Goal: Task Accomplishment & Management: Manage account settings

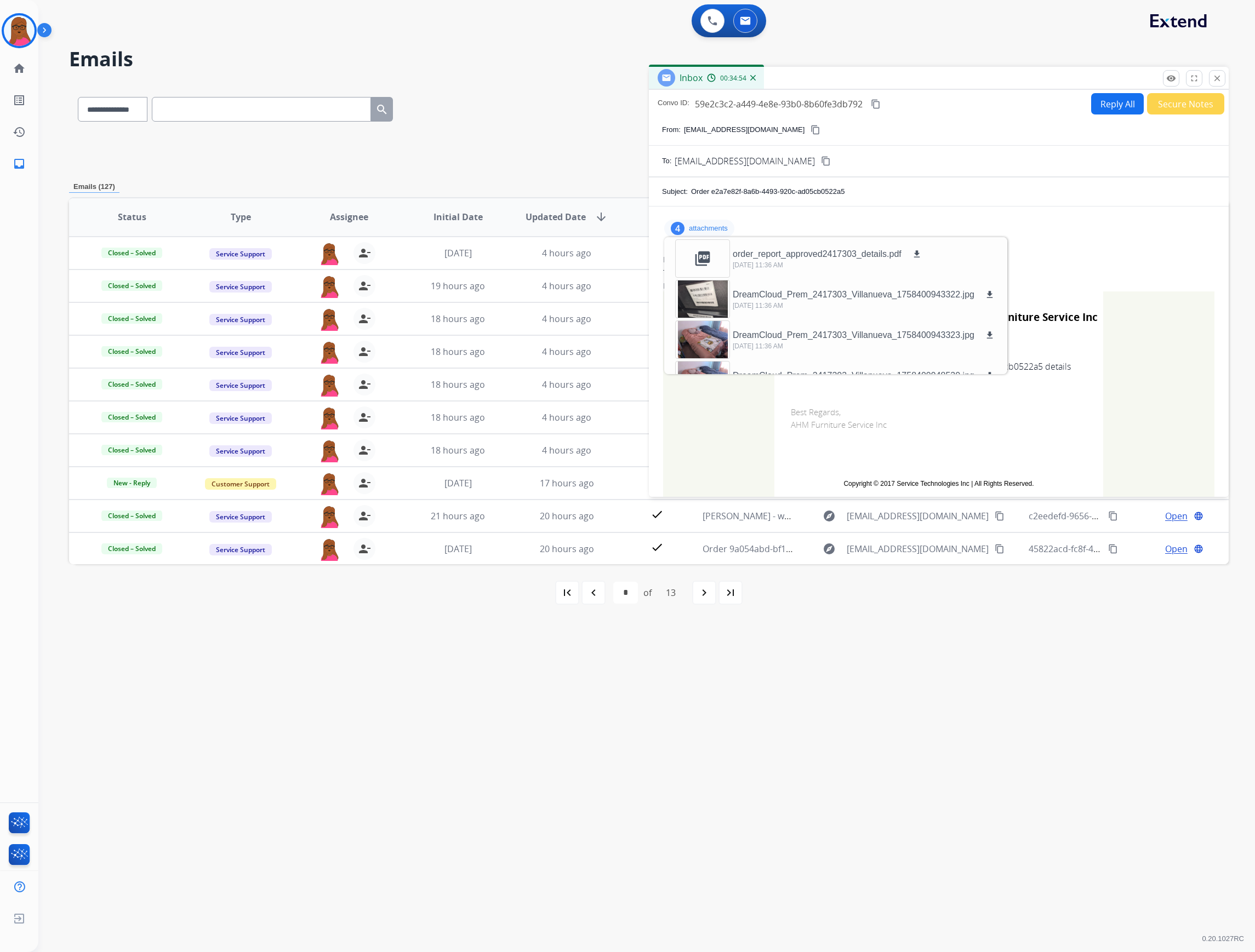
select select "**********"
click at [25, 34] on img at bounding box center [19, 30] width 30 height 30
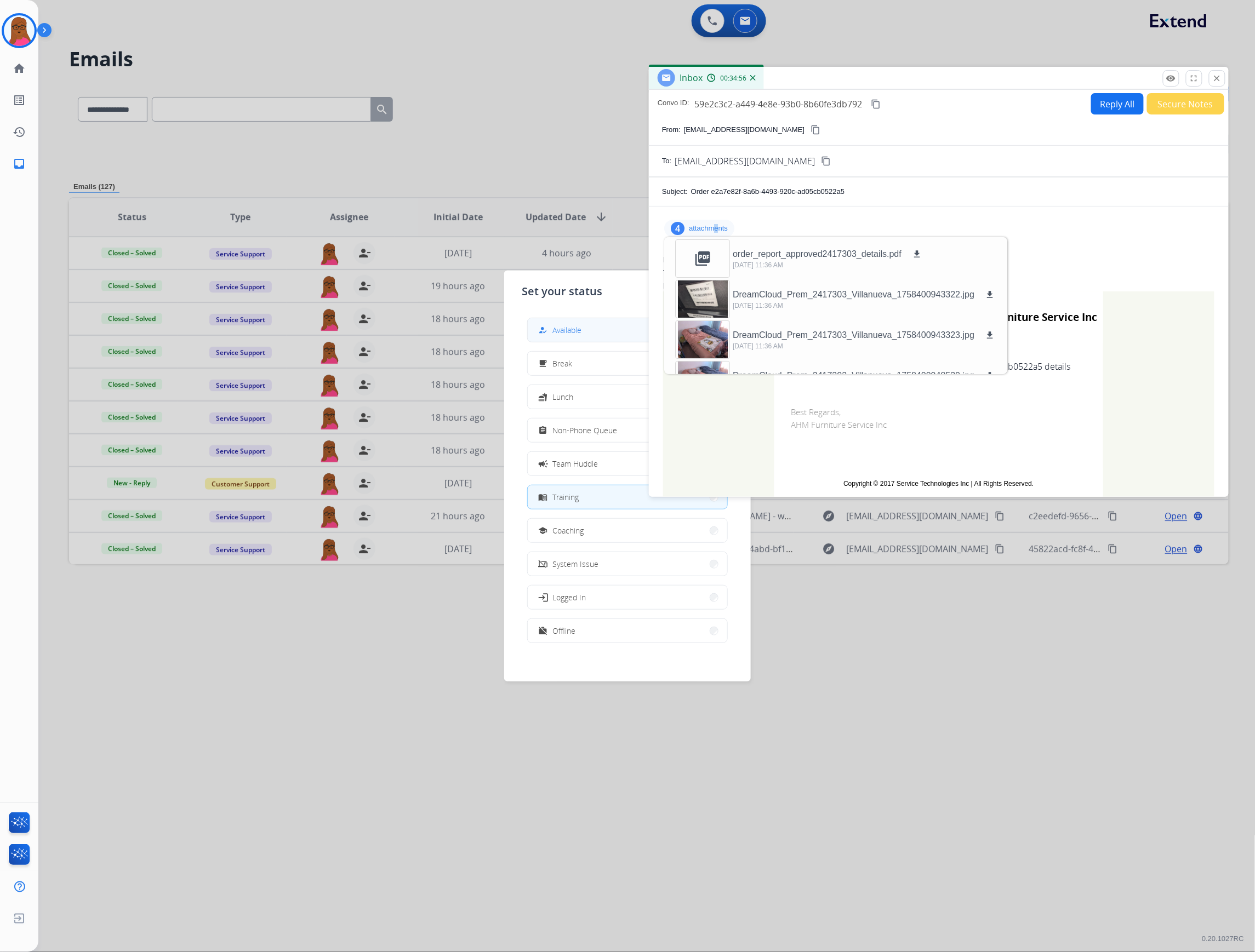
click at [592, 338] on button "how_to_reg Available" at bounding box center [628, 330] width 200 height 23
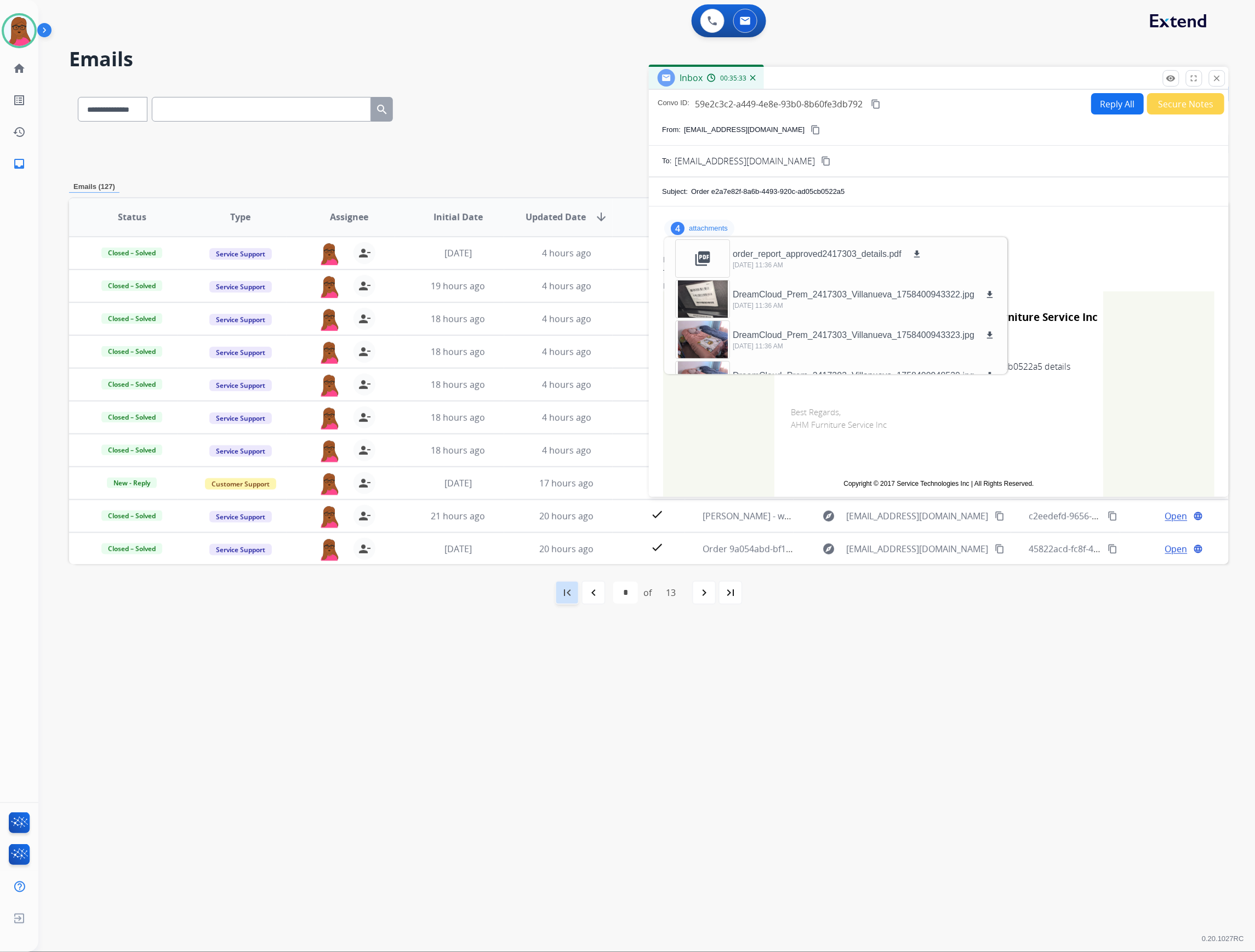
drag, startPoint x: 770, startPoint y: 744, endPoint x: 567, endPoint y: 603, distance: 247.2
click at [767, 741] on div "**********" at bounding box center [633, 496] width 1190 height 912
drag, startPoint x: 569, startPoint y: 601, endPoint x: 579, endPoint y: 601, distance: 10.0
click at [569, 600] on div "first_page" at bounding box center [567, 592] width 24 height 24
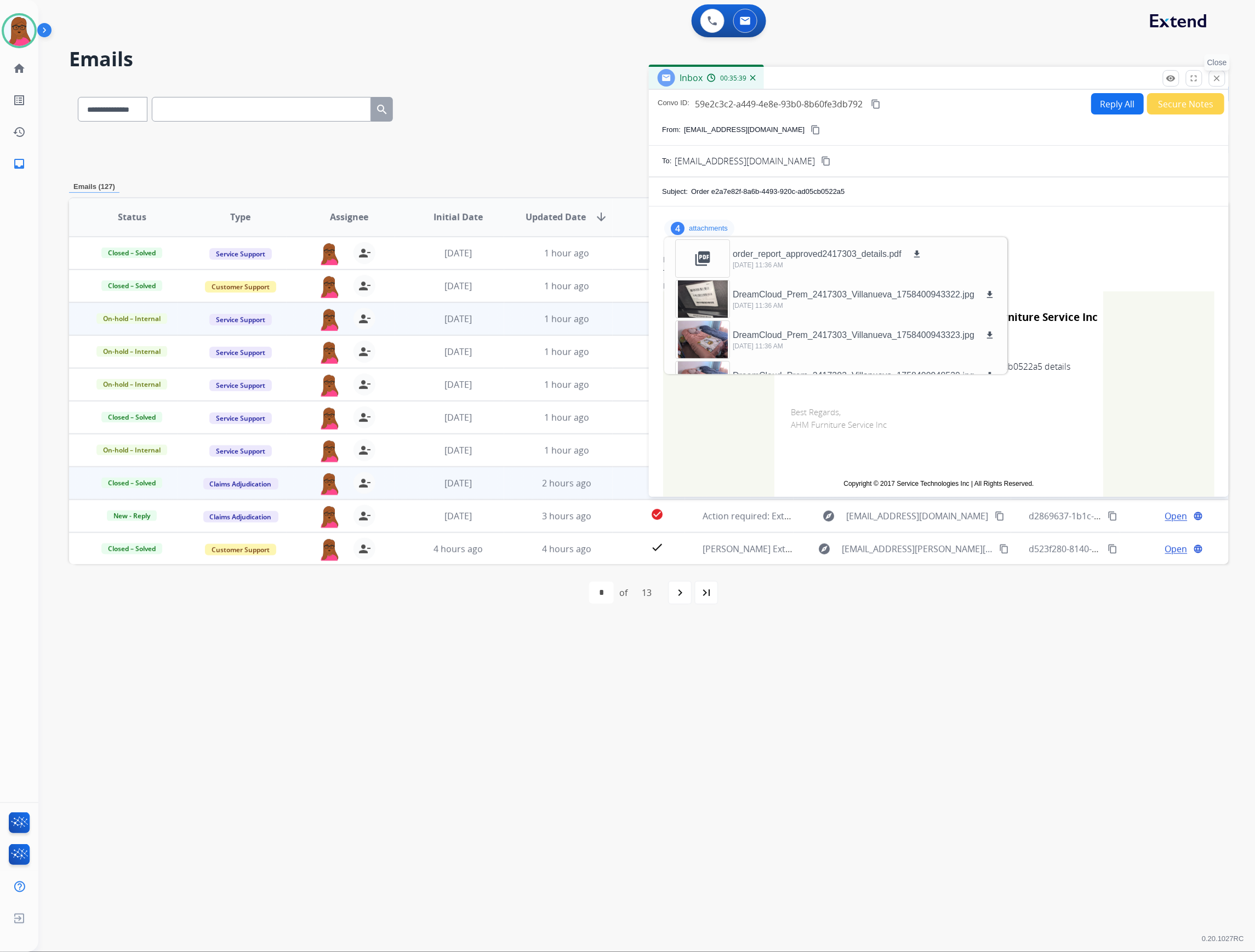
click at [1215, 86] on button "close Close" at bounding box center [1217, 78] width 16 height 16
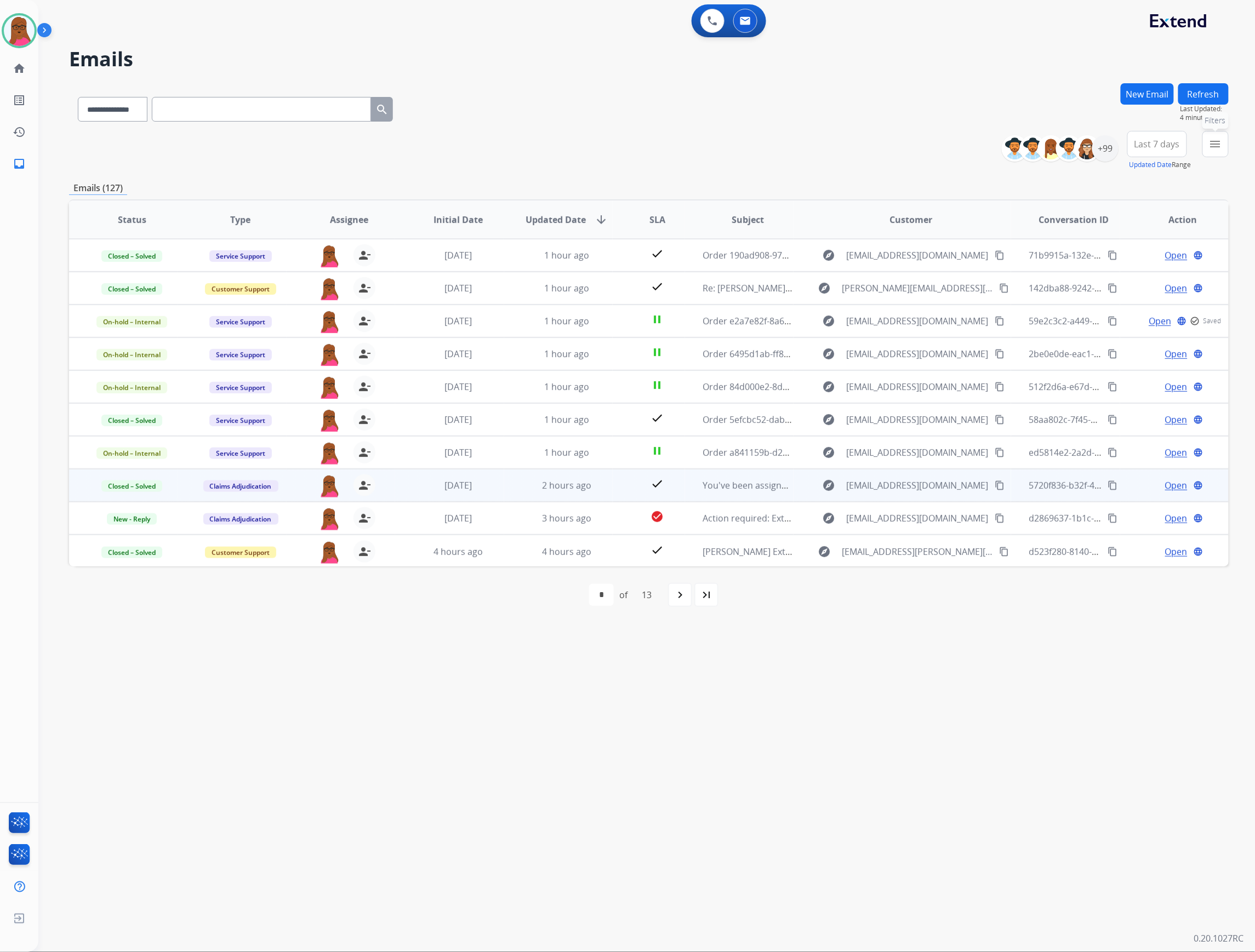
click at [1217, 149] on mat-icon "menu" at bounding box center [1215, 144] width 13 height 13
click at [1132, 380] on button "Apply" at bounding box center [1139, 374] width 37 height 19
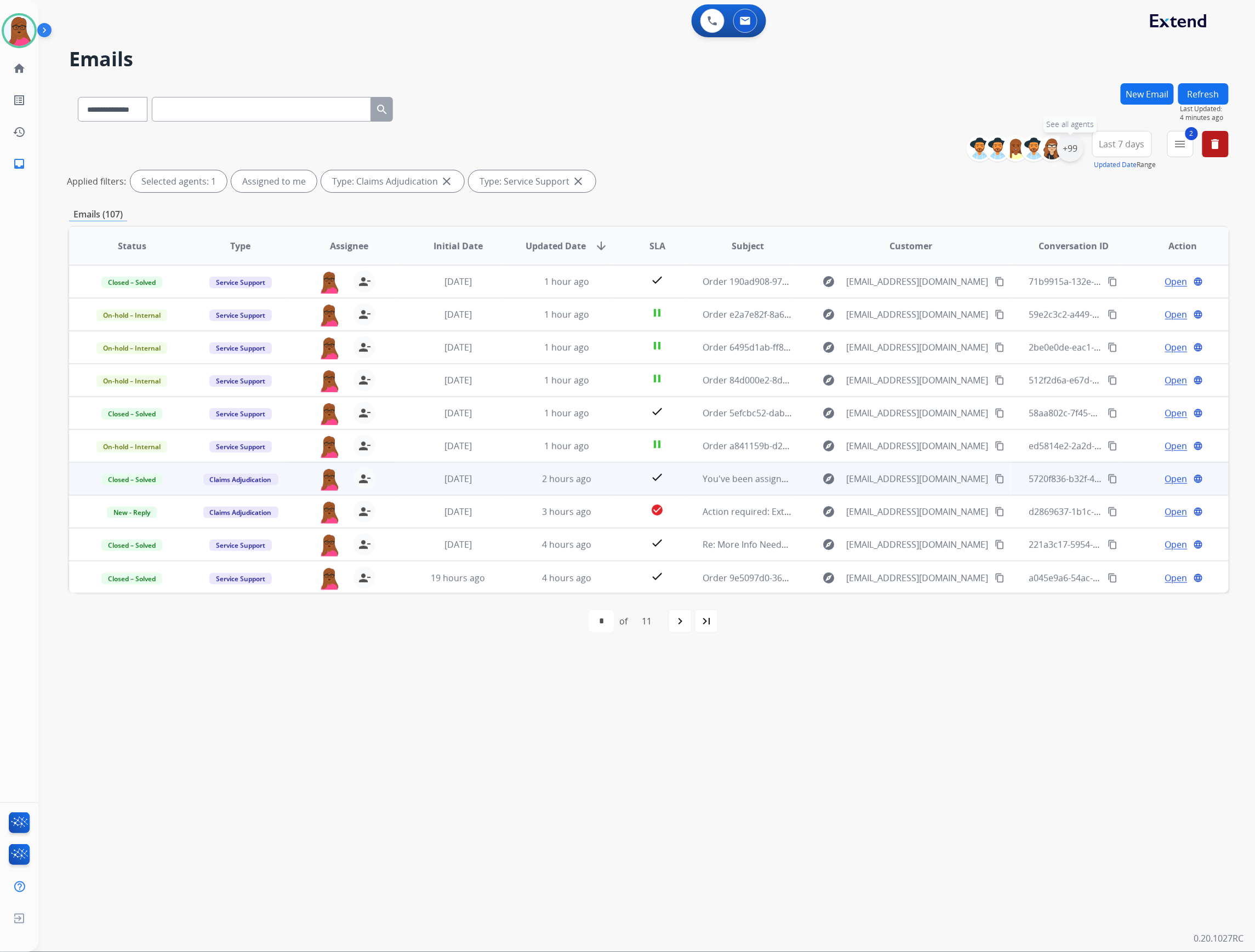
click at [1074, 150] on div "+99" at bounding box center [1070, 148] width 27 height 27
click at [1011, 366] on button "Apply" at bounding box center [1015, 369] width 37 height 19
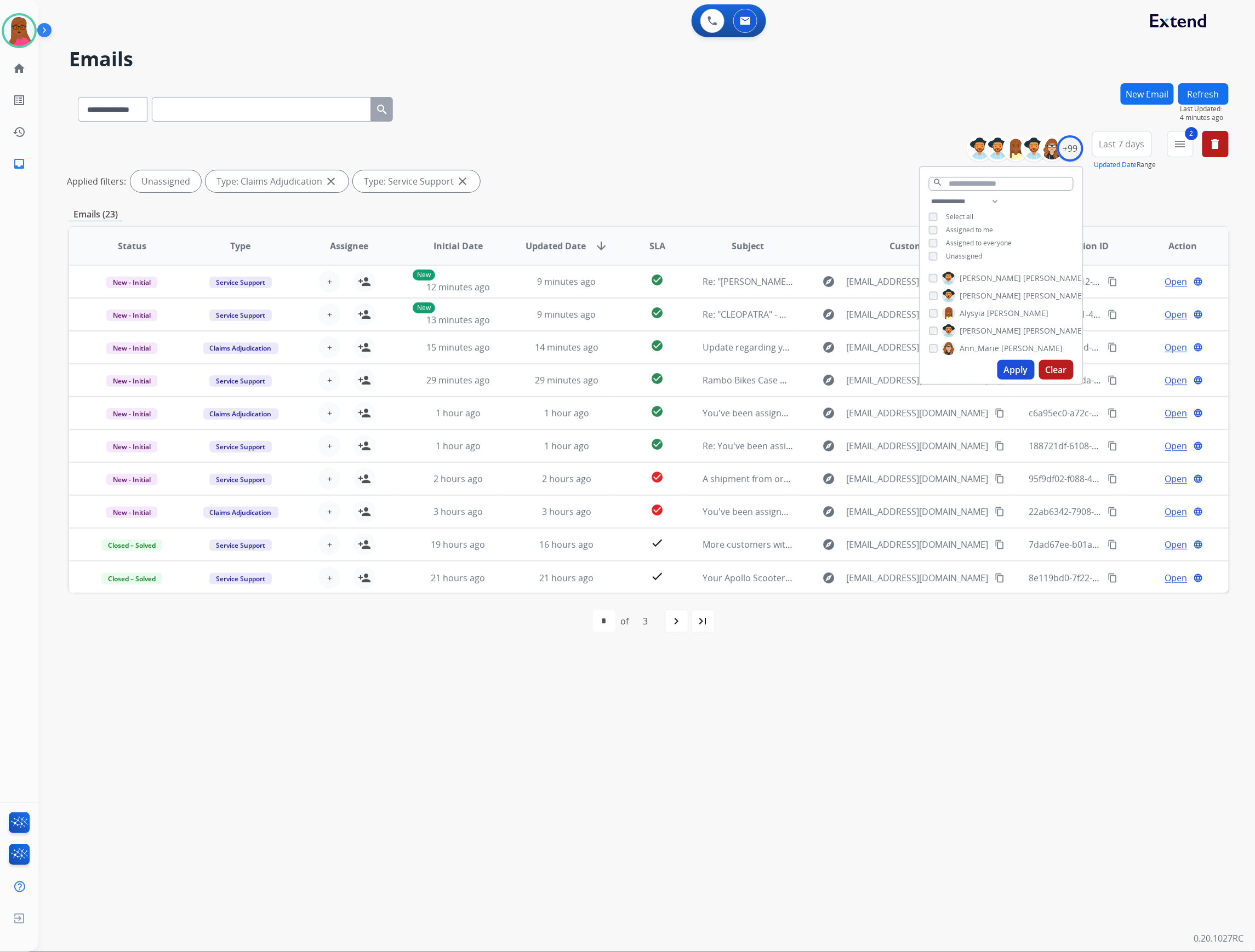
click at [1018, 369] on button "Apply" at bounding box center [1015, 369] width 37 height 19
click at [871, 717] on div "**********" at bounding box center [633, 496] width 1190 height 912
click at [14, 30] on img at bounding box center [19, 30] width 30 height 30
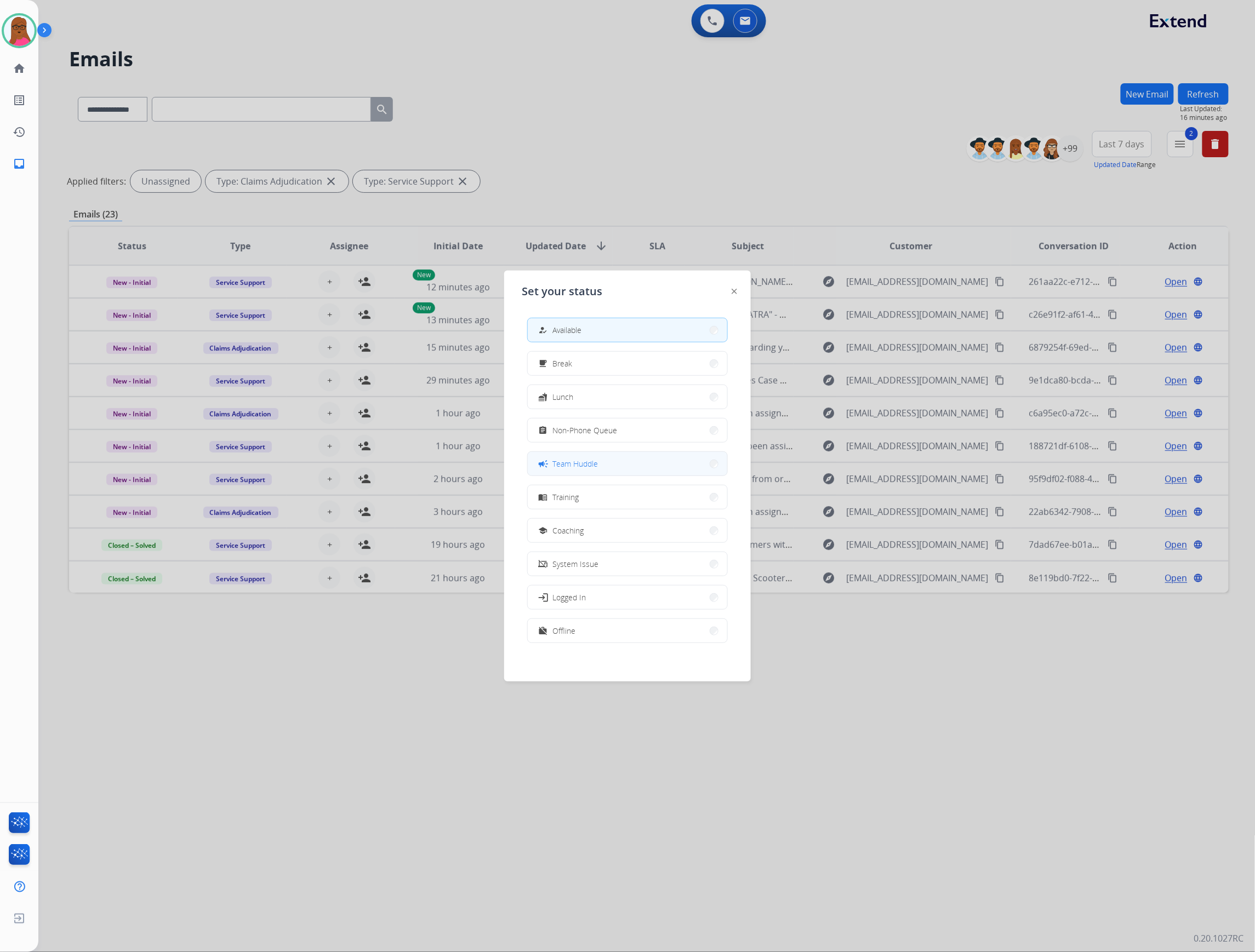
click at [617, 467] on button "campaign Team Huddle" at bounding box center [628, 463] width 200 height 23
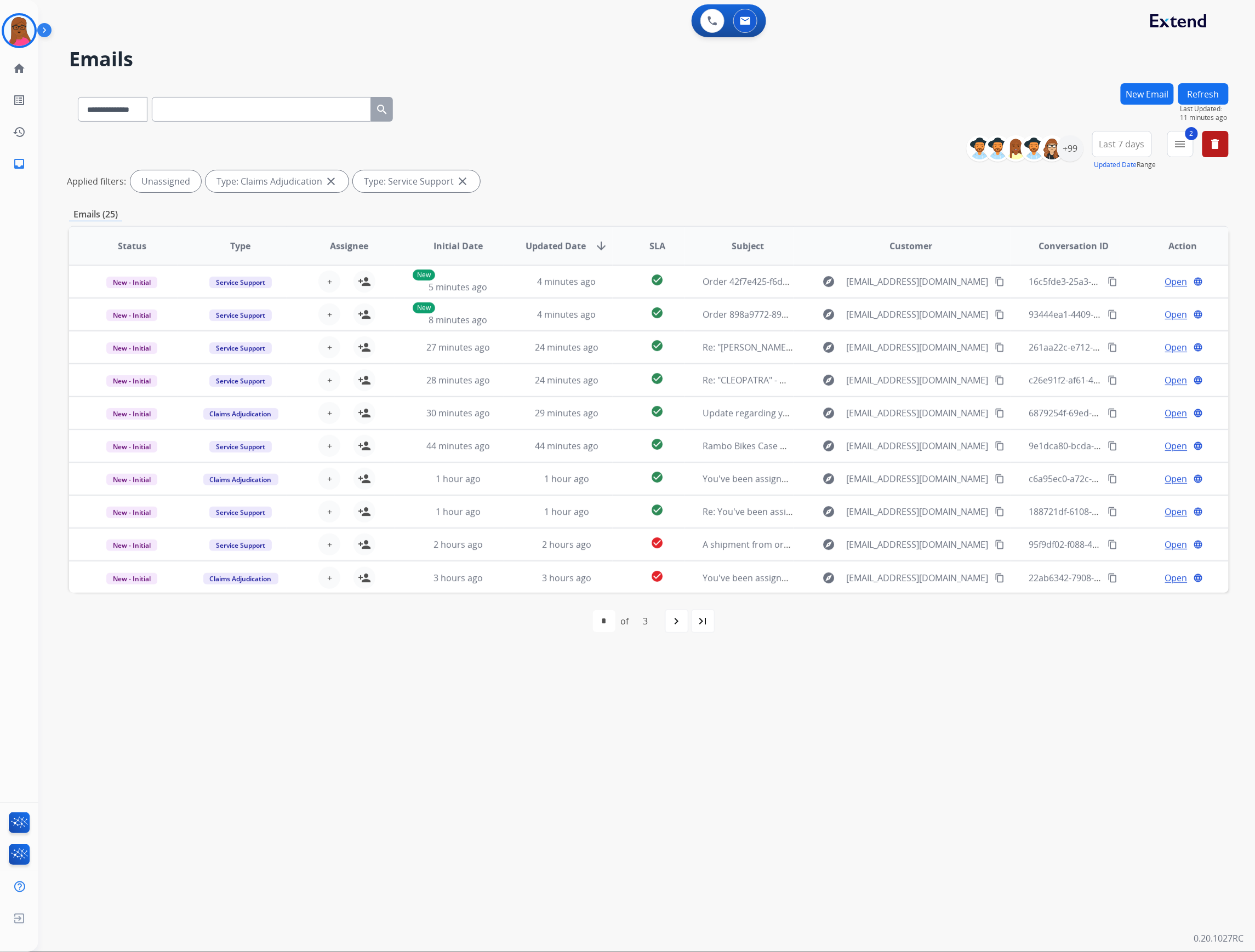
click at [1206, 89] on button "Refresh" at bounding box center [1203, 93] width 51 height 21
click at [672, 629] on div "navigate_next" at bounding box center [676, 621] width 24 height 24
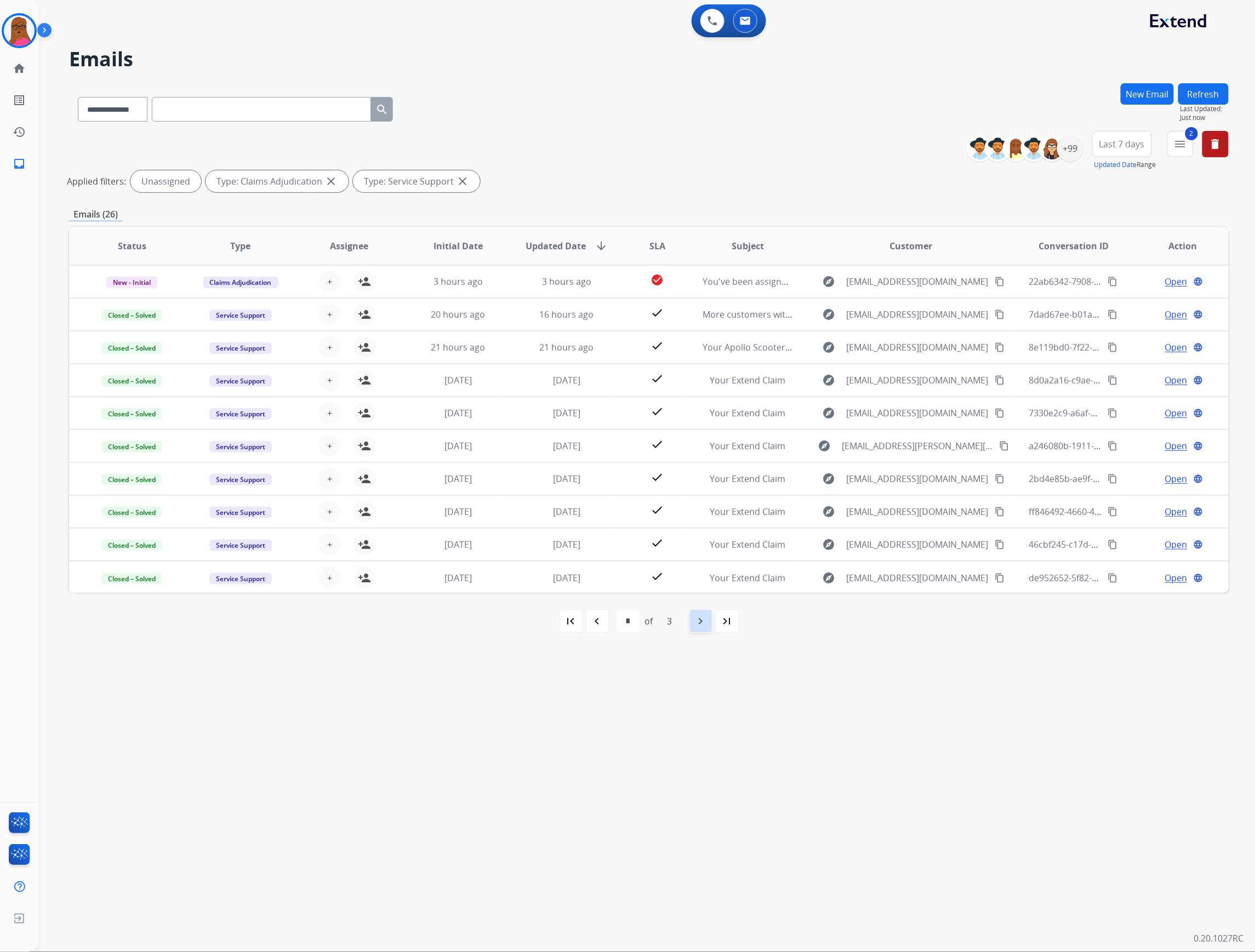
click at [702, 621] on mat-icon "navigate_next" at bounding box center [701, 621] width 13 height 13
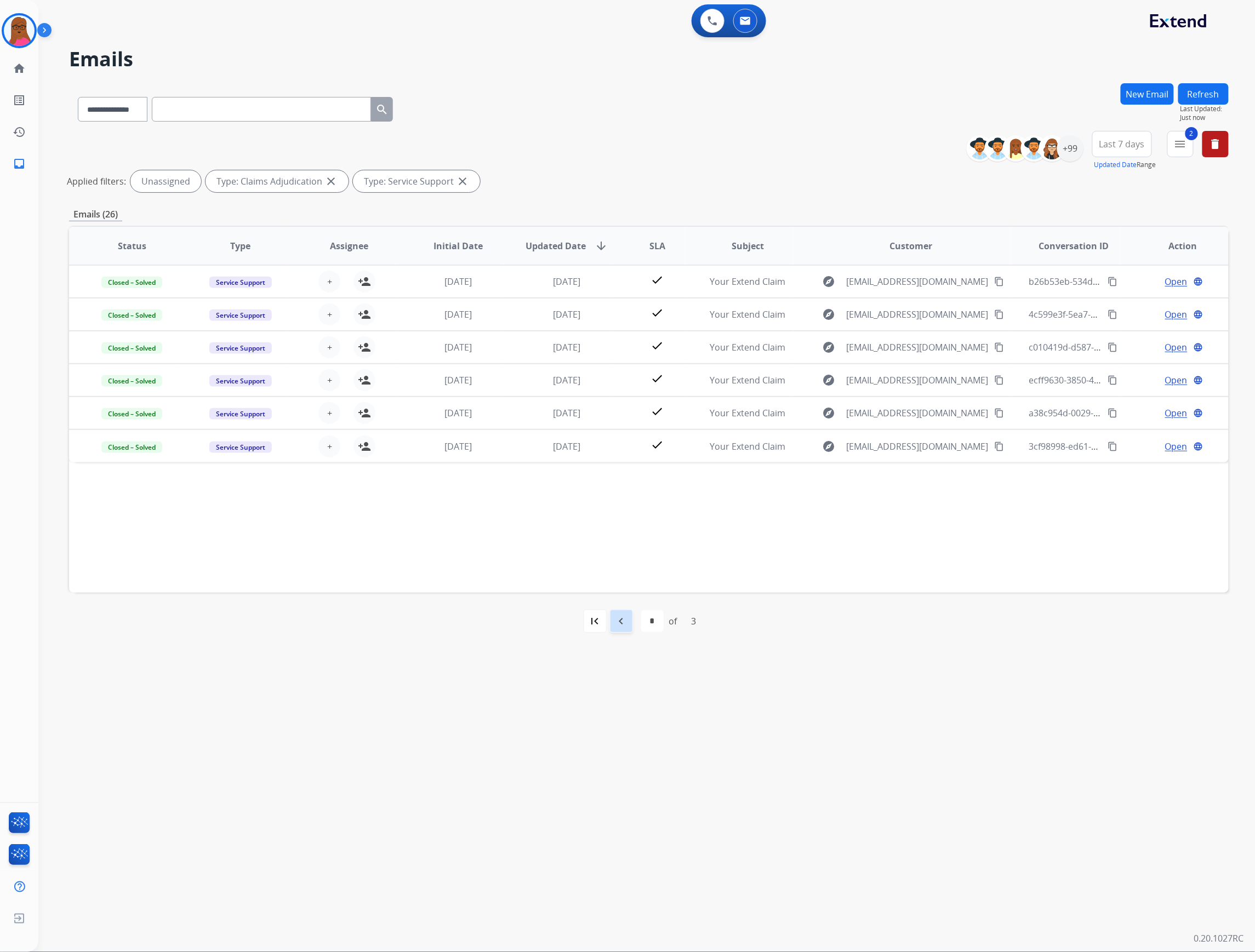
click at [616, 629] on div "navigate_before" at bounding box center [621, 621] width 24 height 24
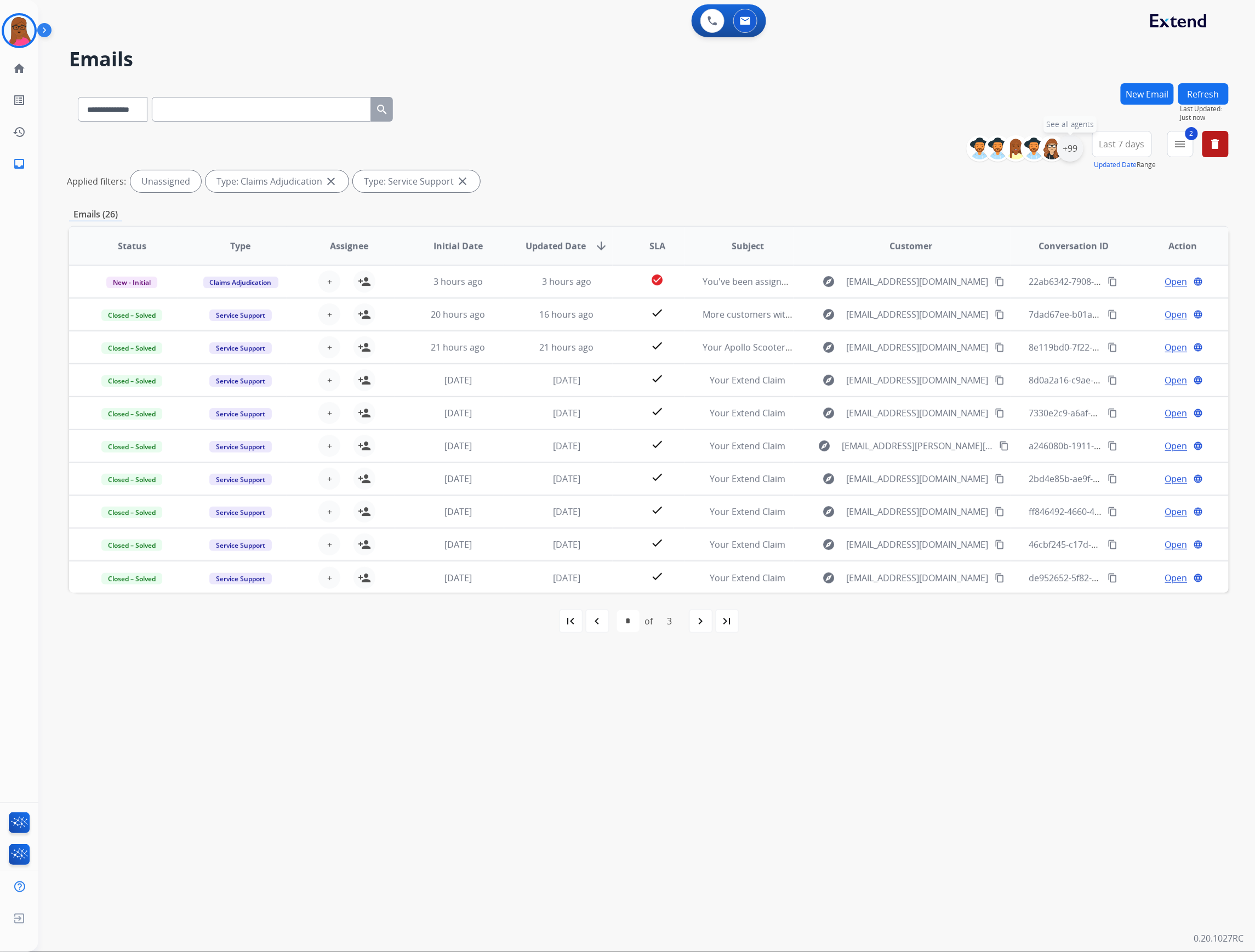
click at [1065, 154] on div "+99" at bounding box center [1070, 148] width 27 height 27
click at [1002, 360] on button "Apply" at bounding box center [1015, 369] width 37 height 19
select select "*"
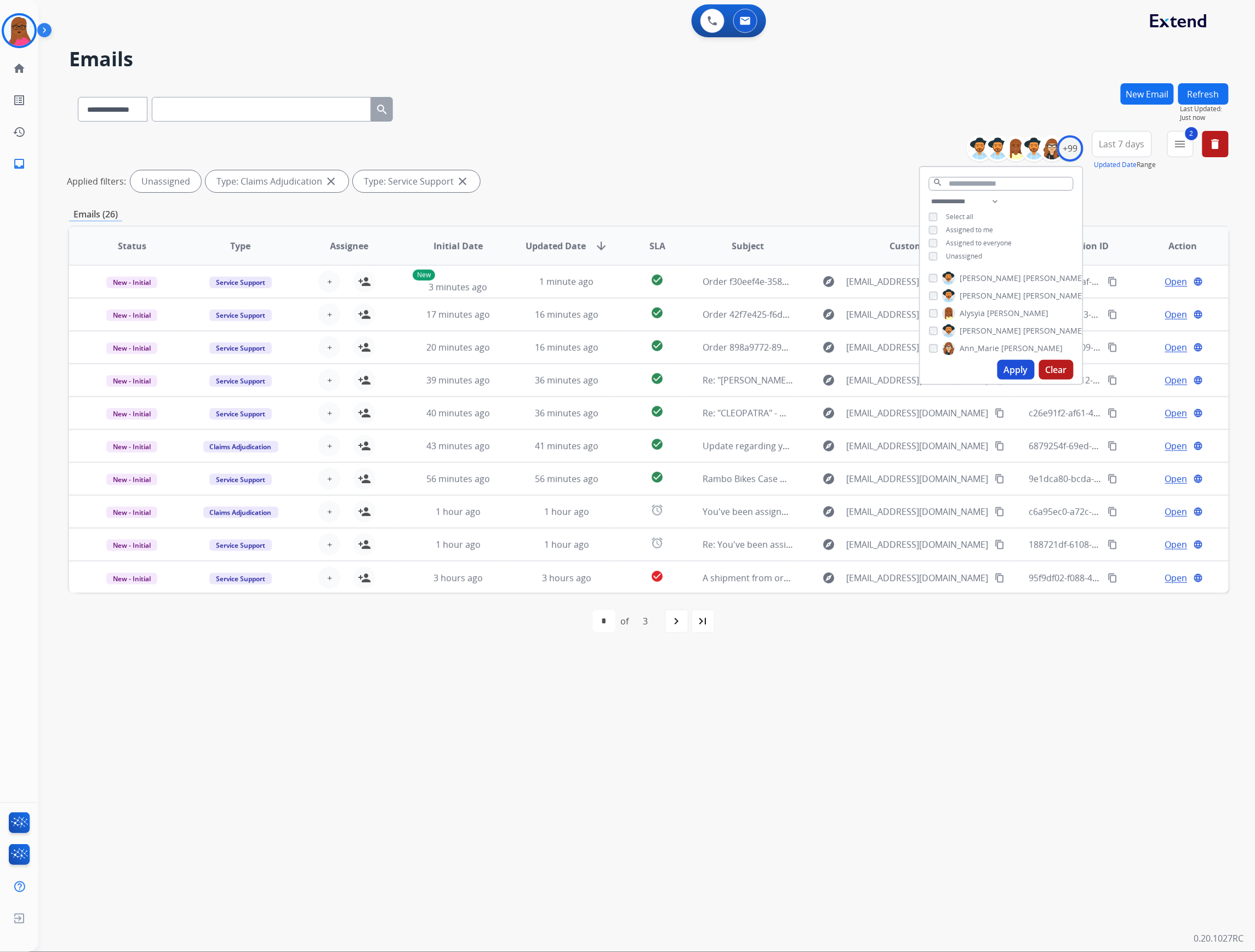
click at [1011, 756] on div "**********" at bounding box center [633, 496] width 1190 height 912
click at [1070, 146] on div "+99" at bounding box center [1070, 148] width 27 height 27
click at [985, 178] on input "text" at bounding box center [1001, 183] width 145 height 14
type input "**"
click at [969, 351] on span "[PERSON_NAME]" at bounding box center [990, 348] width 62 height 11
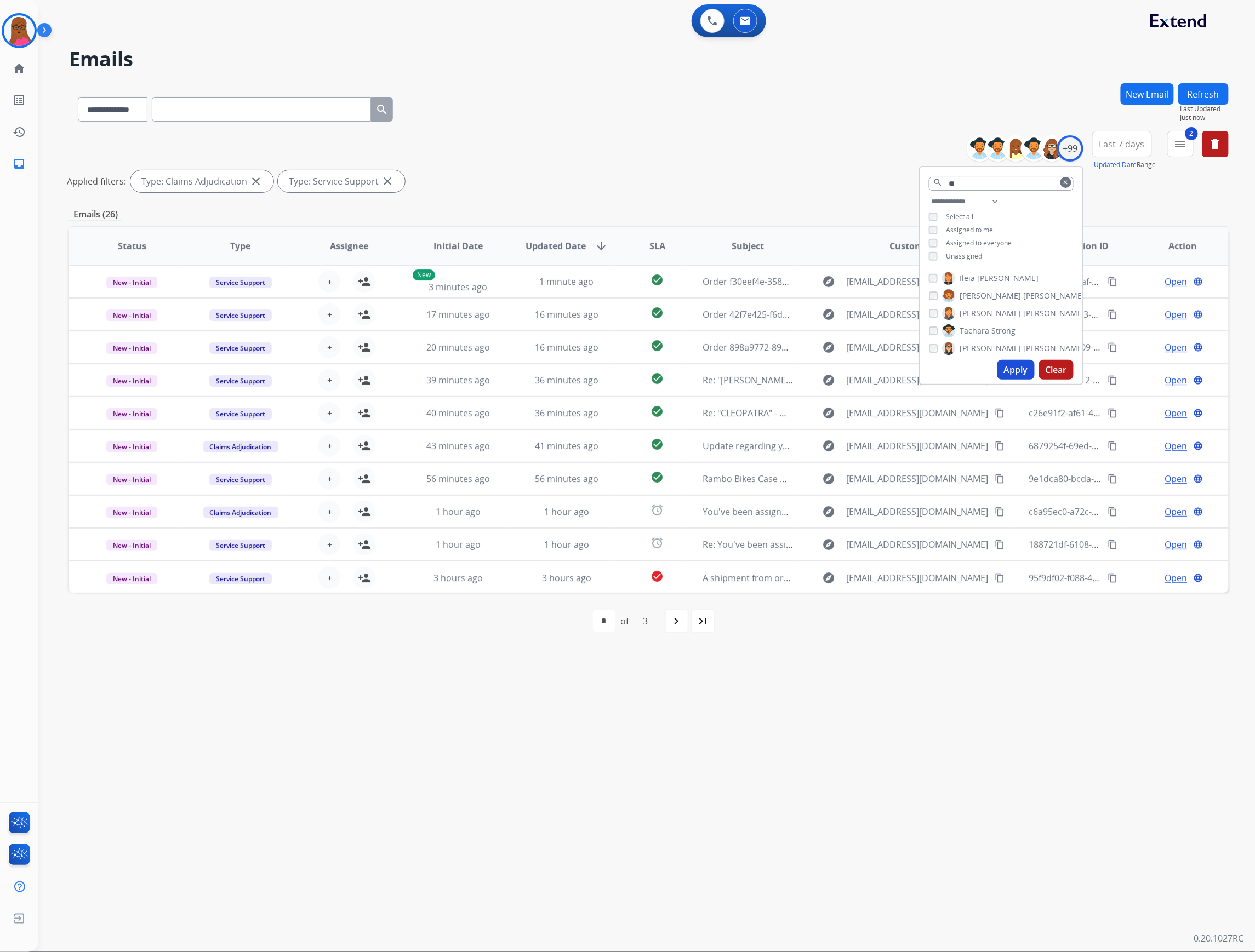
click at [1008, 373] on button "Apply" at bounding box center [1015, 369] width 37 height 19
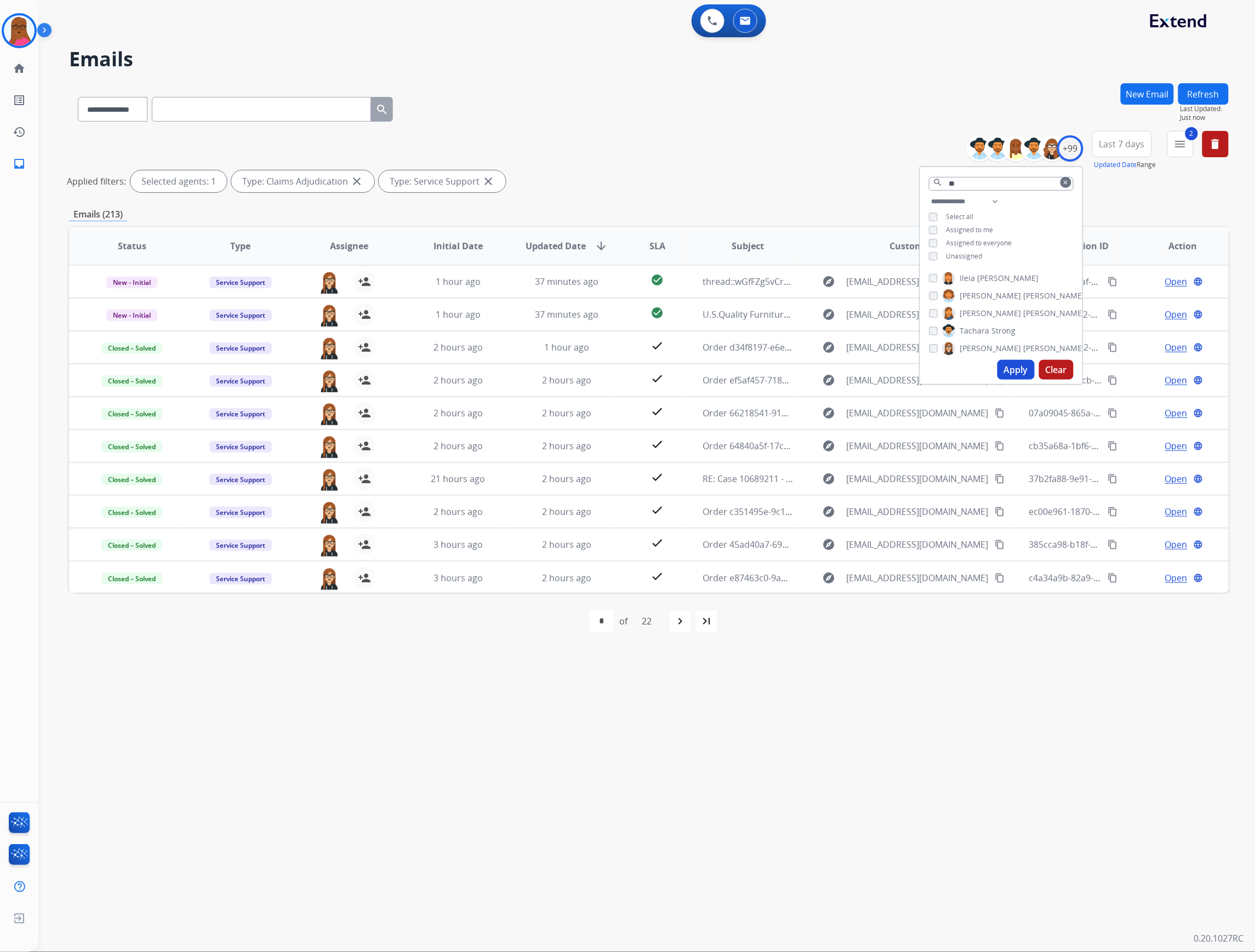
click at [1064, 186] on button "clear" at bounding box center [1065, 182] width 11 height 11
click at [1052, 180] on input "text" at bounding box center [1001, 183] width 145 height 14
type input "**"
click at [978, 281] on label "[PERSON_NAME]" at bounding box center [1013, 278] width 143 height 13
click at [1026, 314] on button "Apply" at bounding box center [1015, 308] width 37 height 19
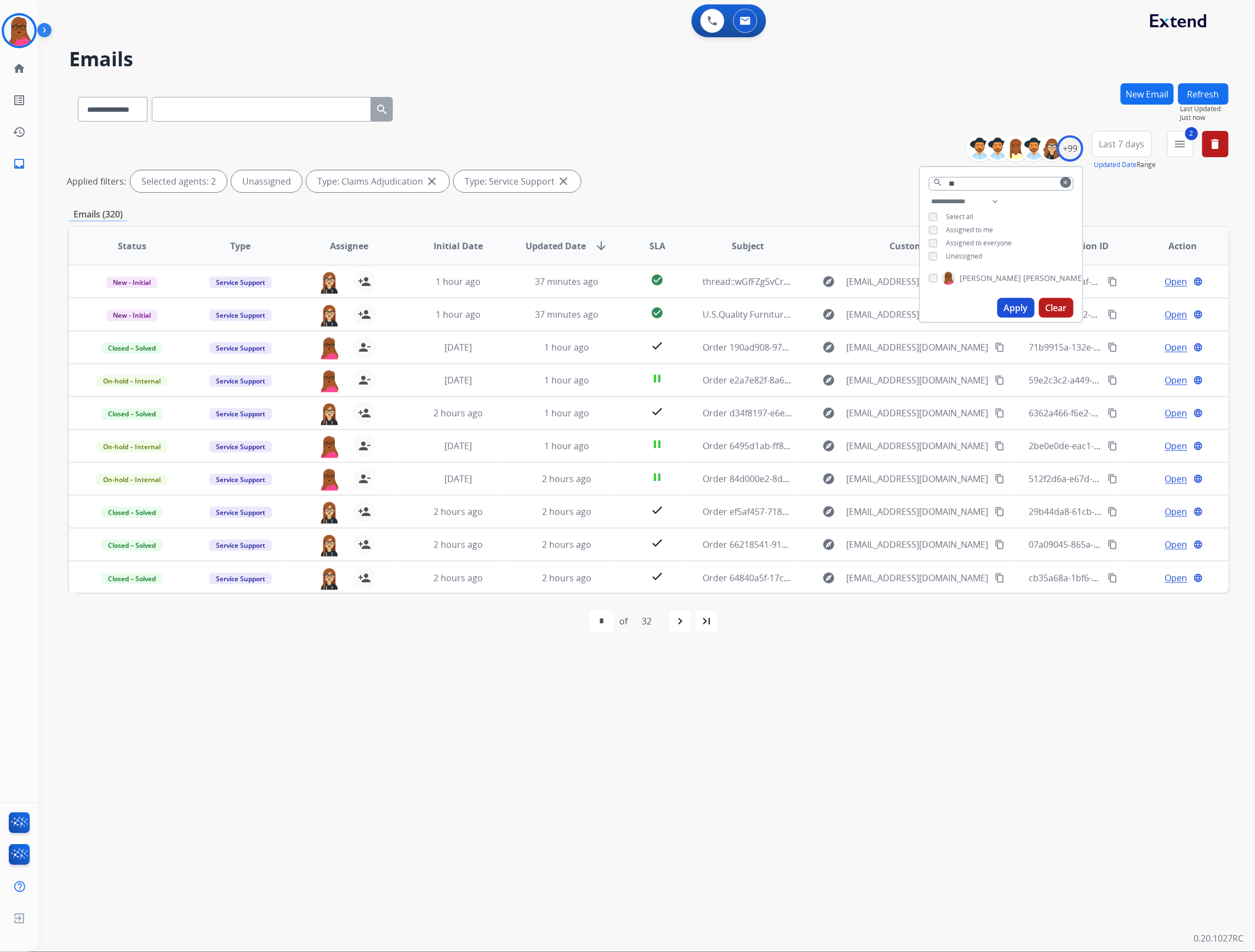
click at [1020, 303] on button "Apply" at bounding box center [1015, 308] width 37 height 19
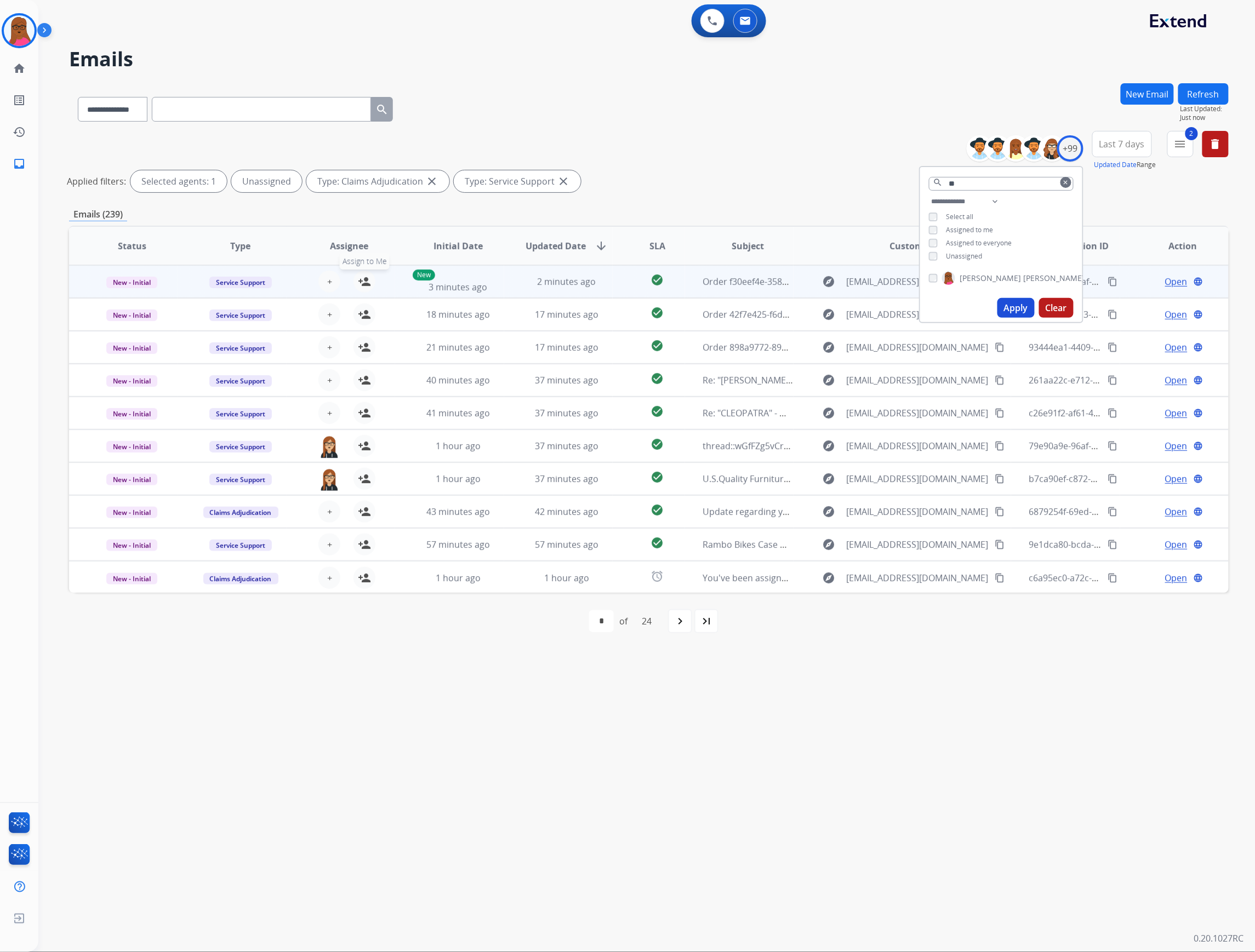
click at [368, 278] on mat-icon "person_add" at bounding box center [364, 281] width 13 height 13
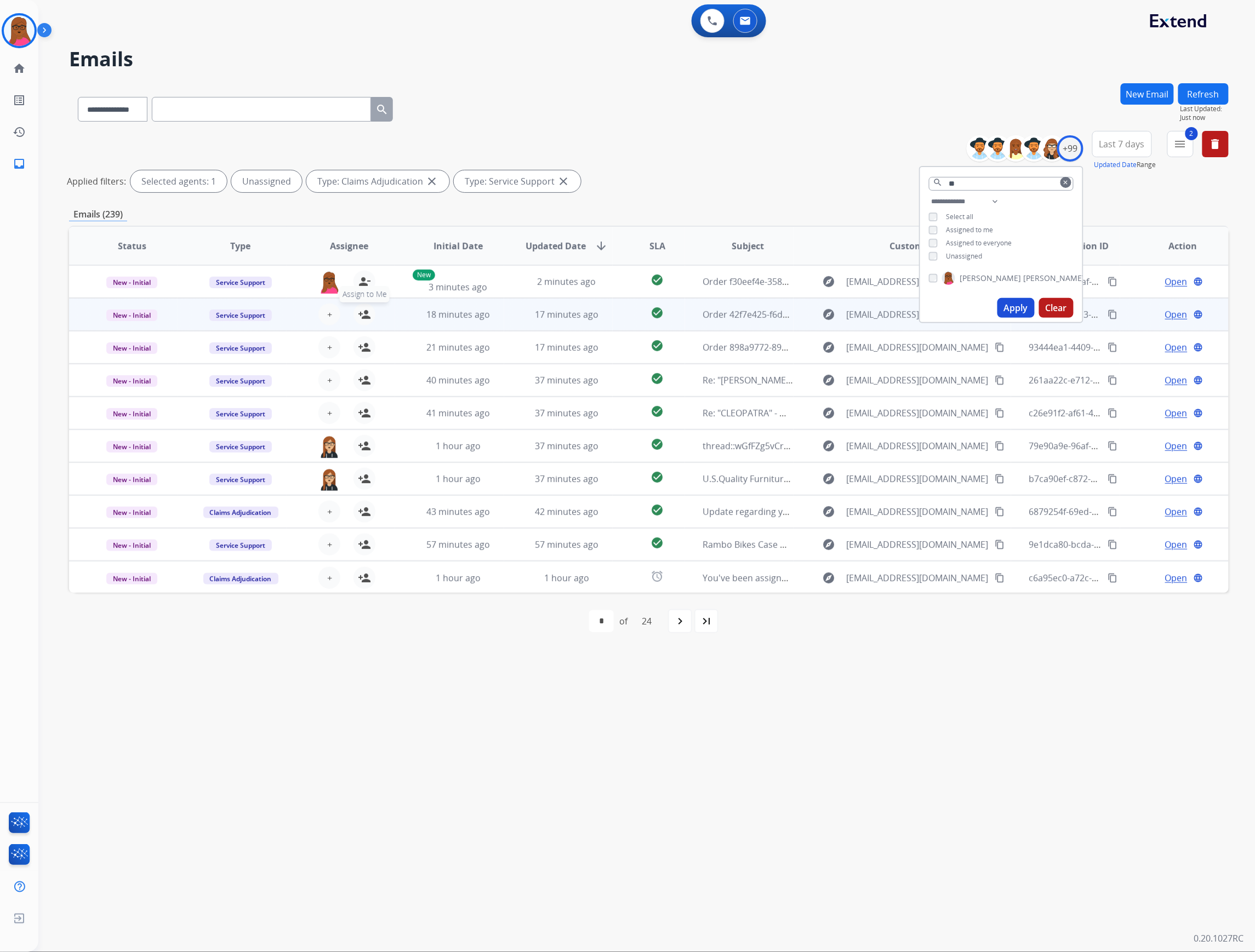
click at [364, 317] on mat-icon "person_add" at bounding box center [364, 314] width 13 height 13
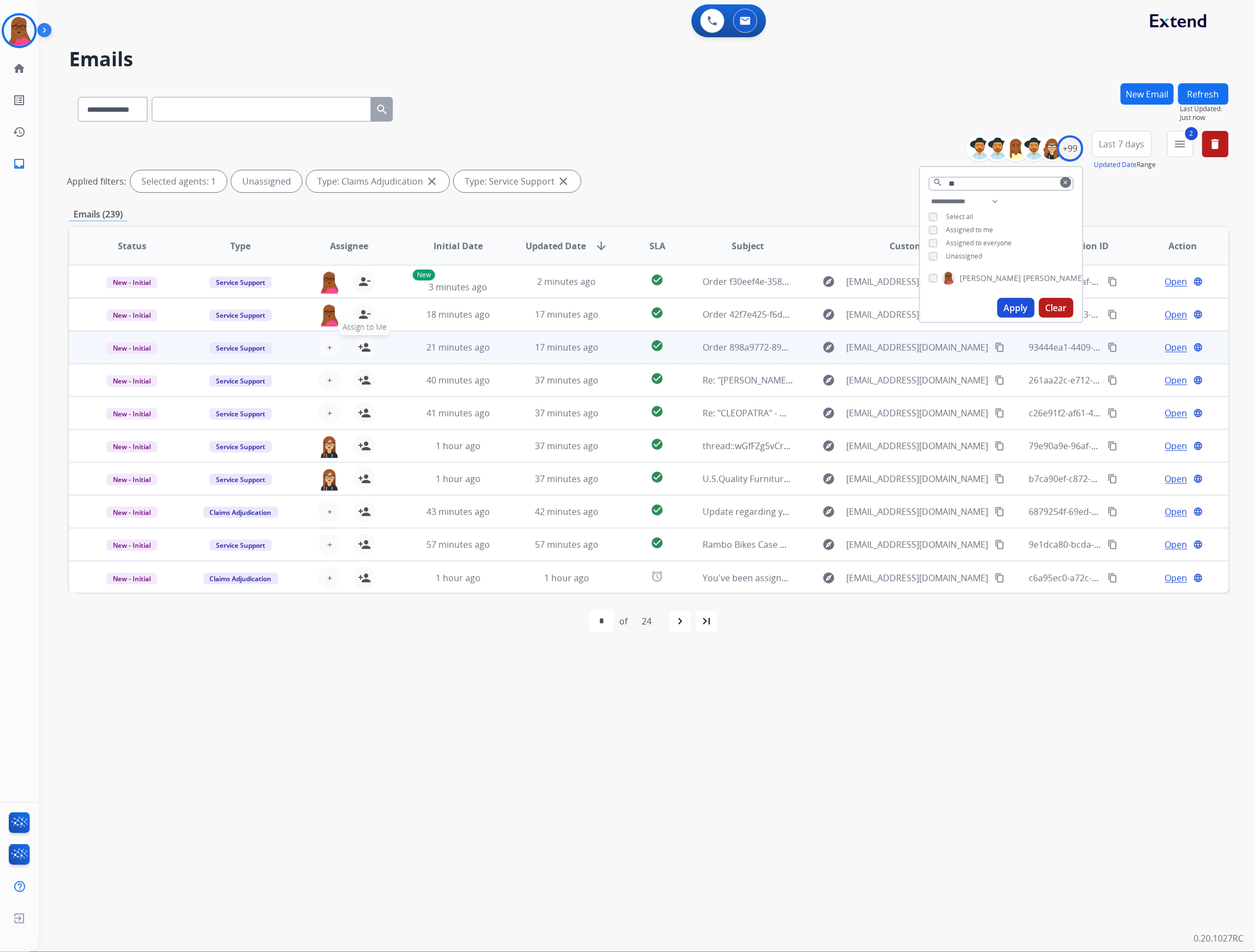
click at [360, 349] on mat-icon "person_add" at bounding box center [364, 347] width 13 height 13
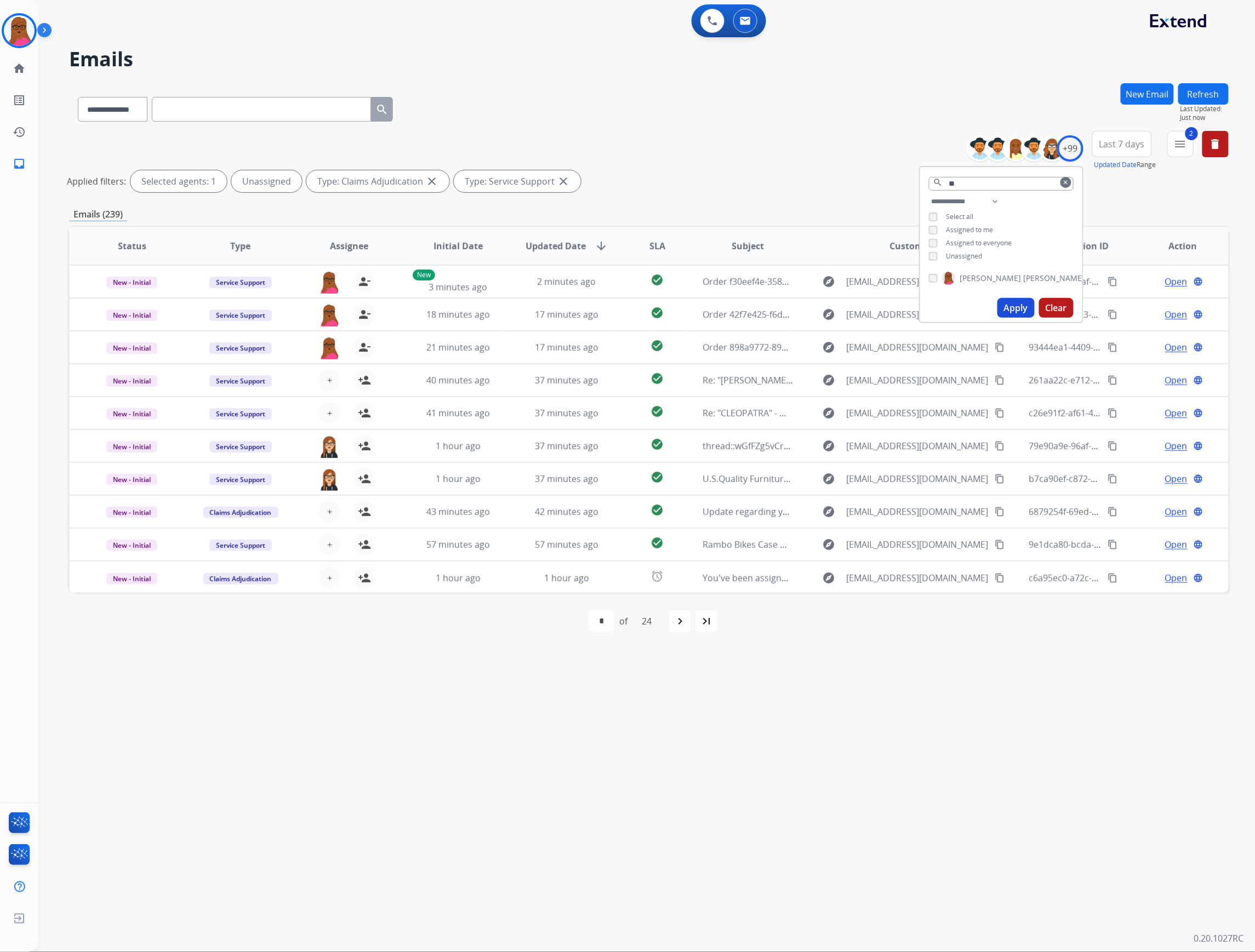
click at [1051, 310] on button "Clear" at bounding box center [1056, 308] width 34 height 19
click at [1182, 145] on mat-icon "menu" at bounding box center [1180, 144] width 13 height 13
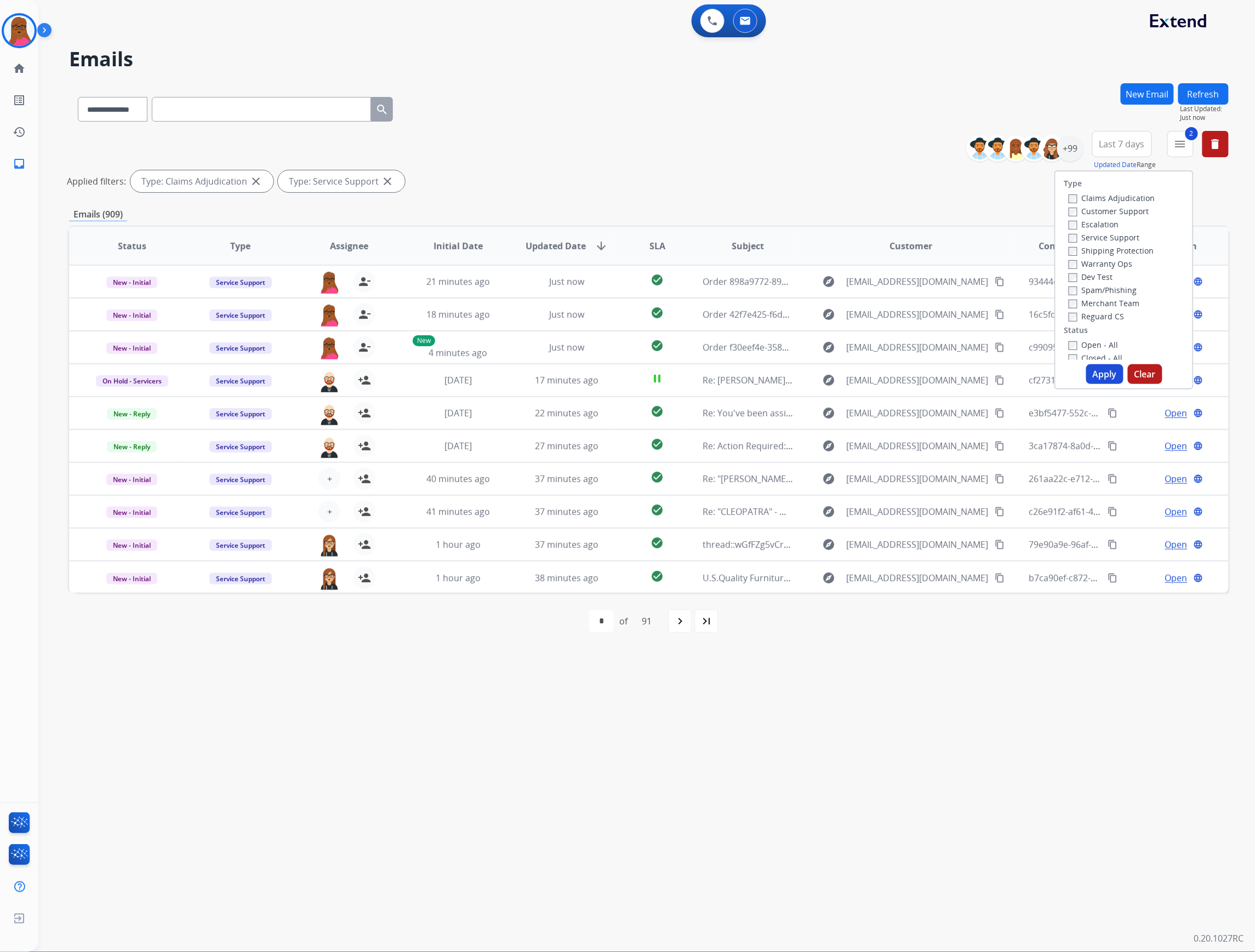
click at [1147, 375] on button "Clear" at bounding box center [1144, 374] width 34 height 19
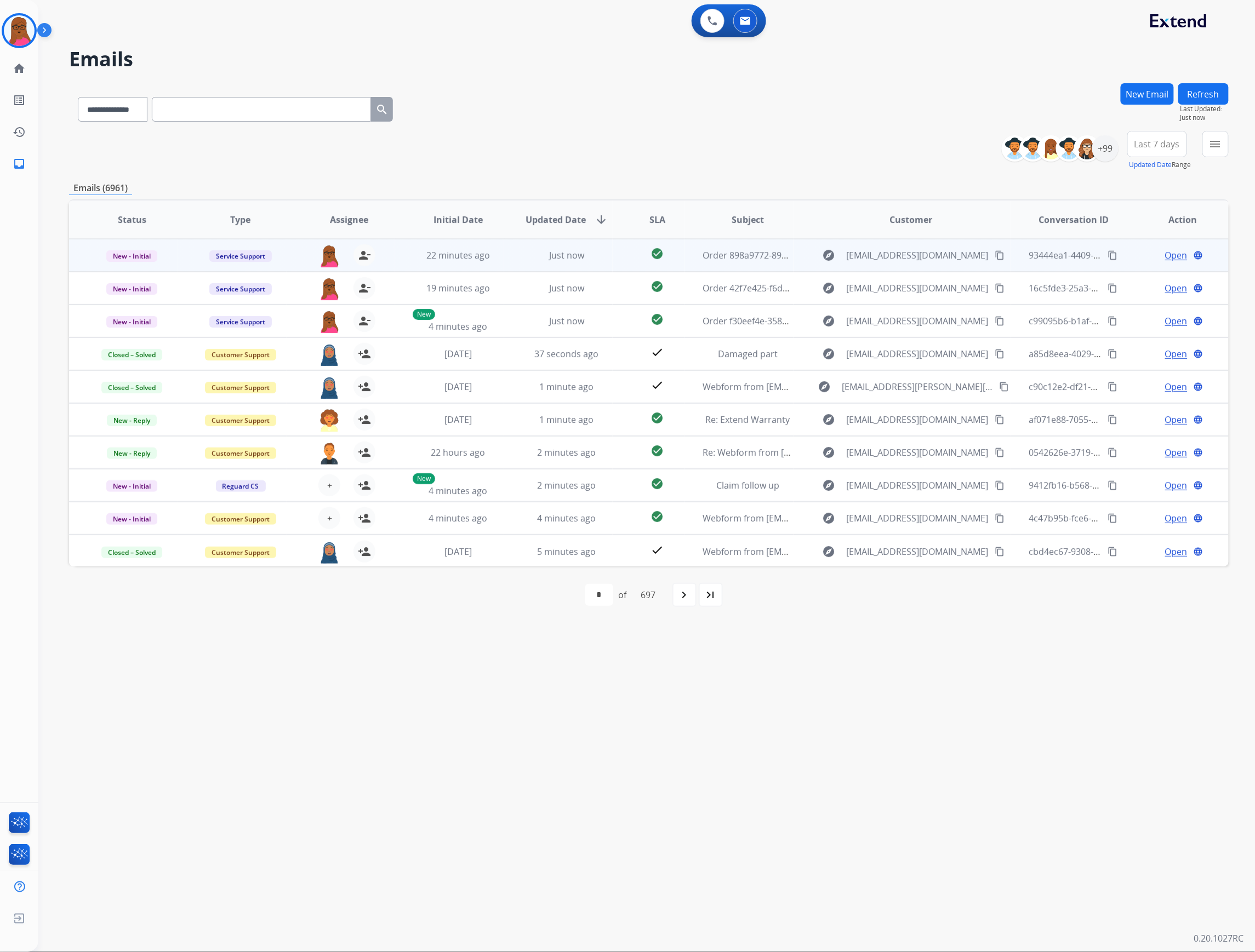
click at [1175, 253] on span "Open" at bounding box center [1176, 255] width 23 height 13
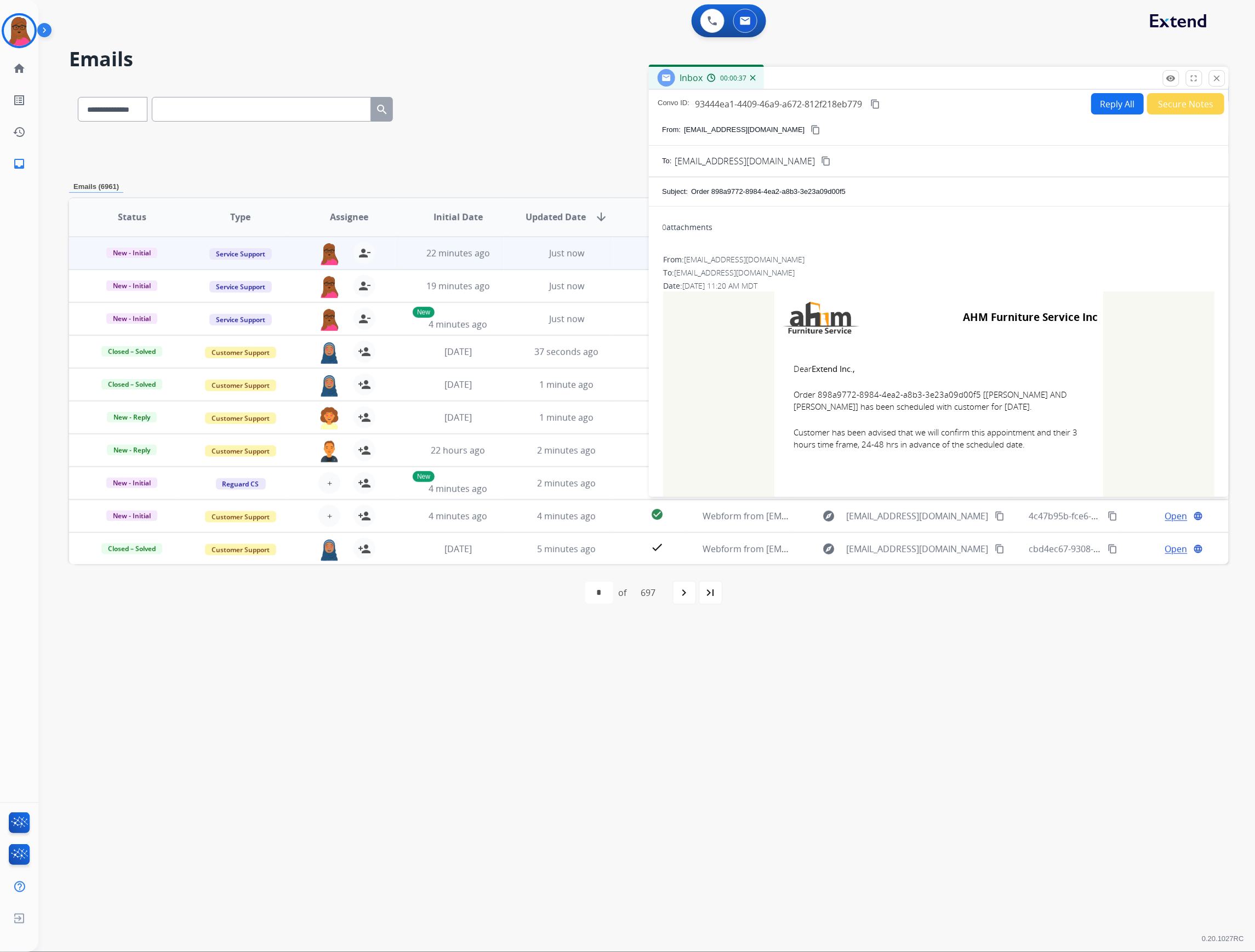
drag, startPoint x: 811, startPoint y: 24, endPoint x: 1129, endPoint y: 8, distance: 318.4
click at [742, 80] on div "**********" at bounding box center [646, 476] width 1216 height 952
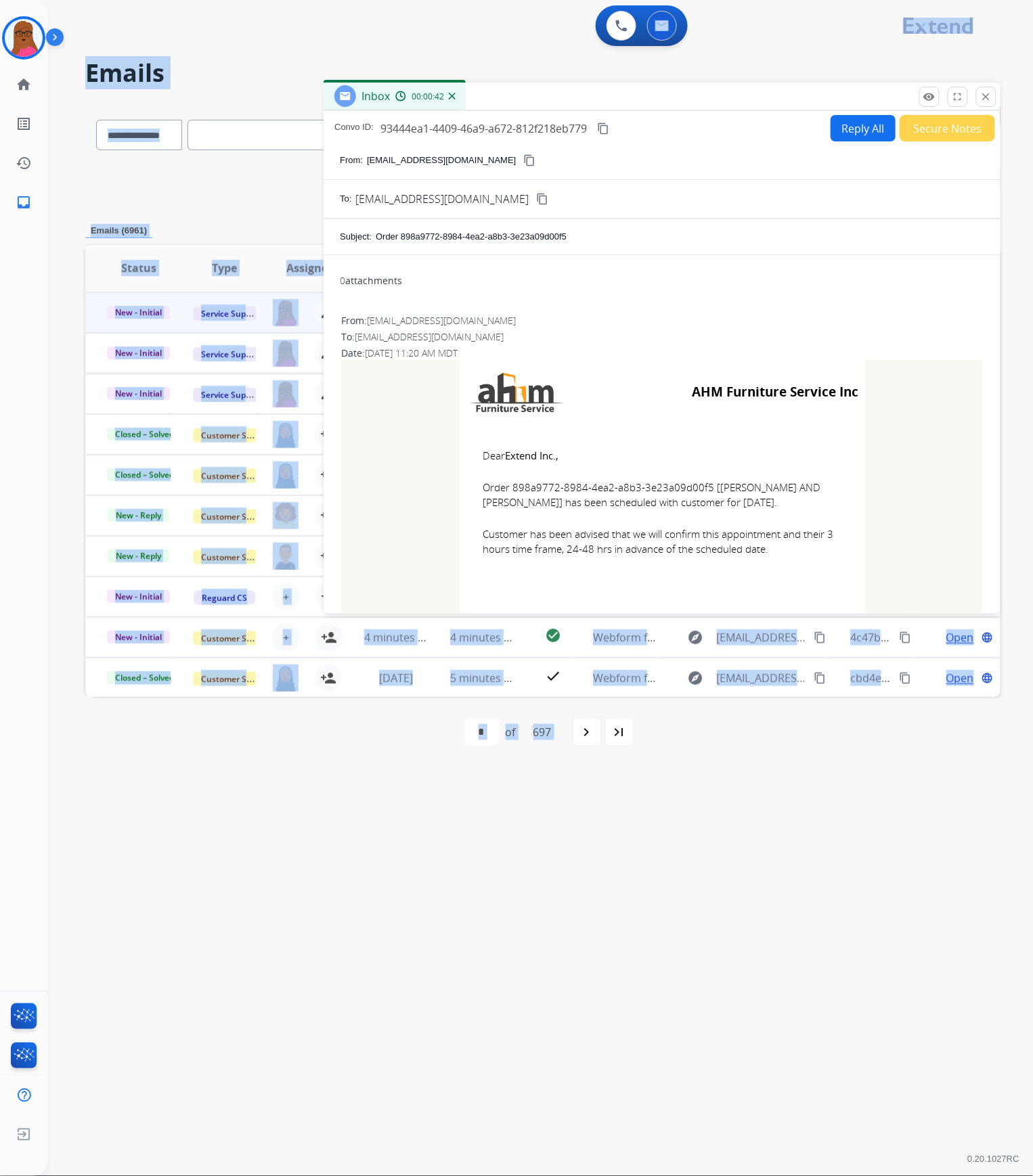
click at [719, 950] on div "**********" at bounding box center [524, 612] width 953 height 1127
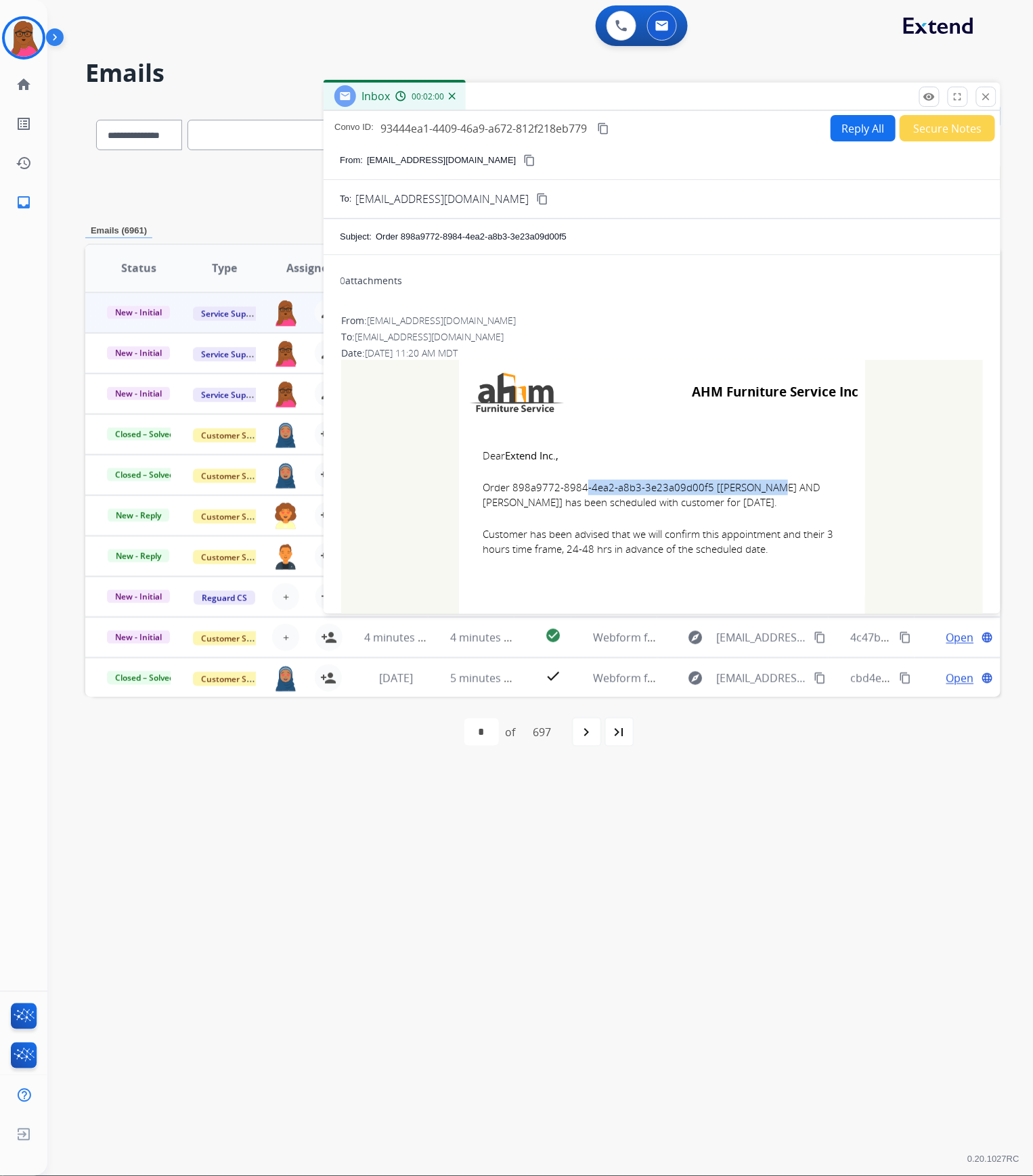
drag, startPoint x: 701, startPoint y: 488, endPoint x: 506, endPoint y: 484, distance: 195.0
click at [506, 484] on span "Order 898a9772-8984-4ea2-a8b3-3e23a09d00f5 [[PERSON_NAME] AND [PERSON_NAME]] ha…" at bounding box center [662, 495] width 359 height 30
drag, startPoint x: 537, startPoint y: 478, endPoint x: 701, endPoint y: 490, distance: 164.4
click at [701, 490] on span "Order 898a9772-8984-4ea2-a8b3-3e23a09d00f5 [[PERSON_NAME] AND [PERSON_NAME]] ha…" at bounding box center [662, 495] width 359 height 30
copy span "898a9772-8984-4ea2-a8b3-3e23a09d00f5"
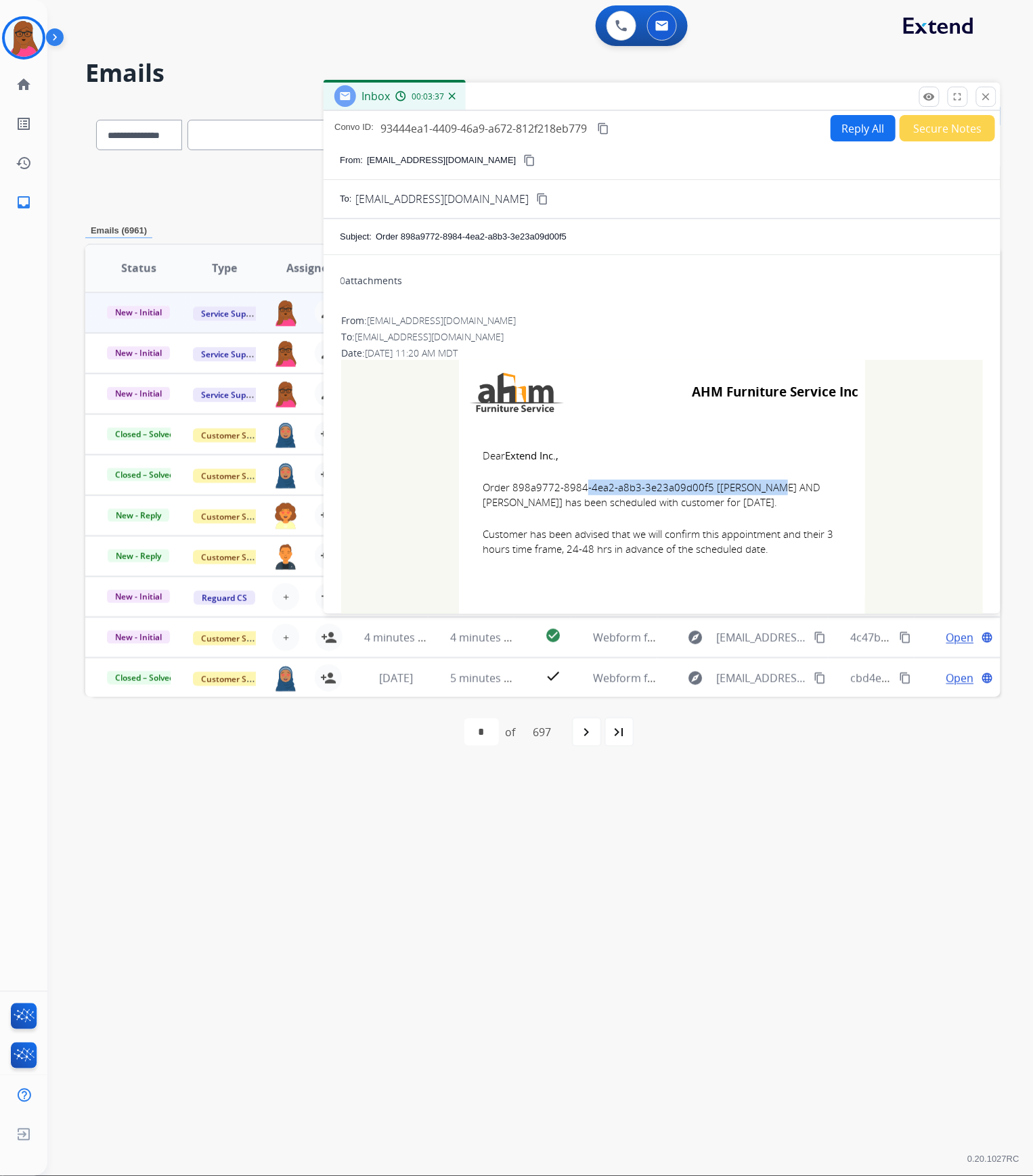
drag, startPoint x: 478, startPoint y: 451, endPoint x: 737, endPoint y: 561, distance: 281.4
click at [737, 561] on td "Dear Extend Inc., Order 898a9772-8984-4ea2-a8b3-3e23a09d00f5 [[PERSON_NAME] AND…" at bounding box center [661, 511] width 406 height 173
copy td "Dear Extend Inc., Order 898a9772-8984-4ea2-a8b3-3e23a09d00f5 [[PERSON_NAME] AND…"
click at [986, 103] on button "close Close" at bounding box center [986, 96] width 20 height 20
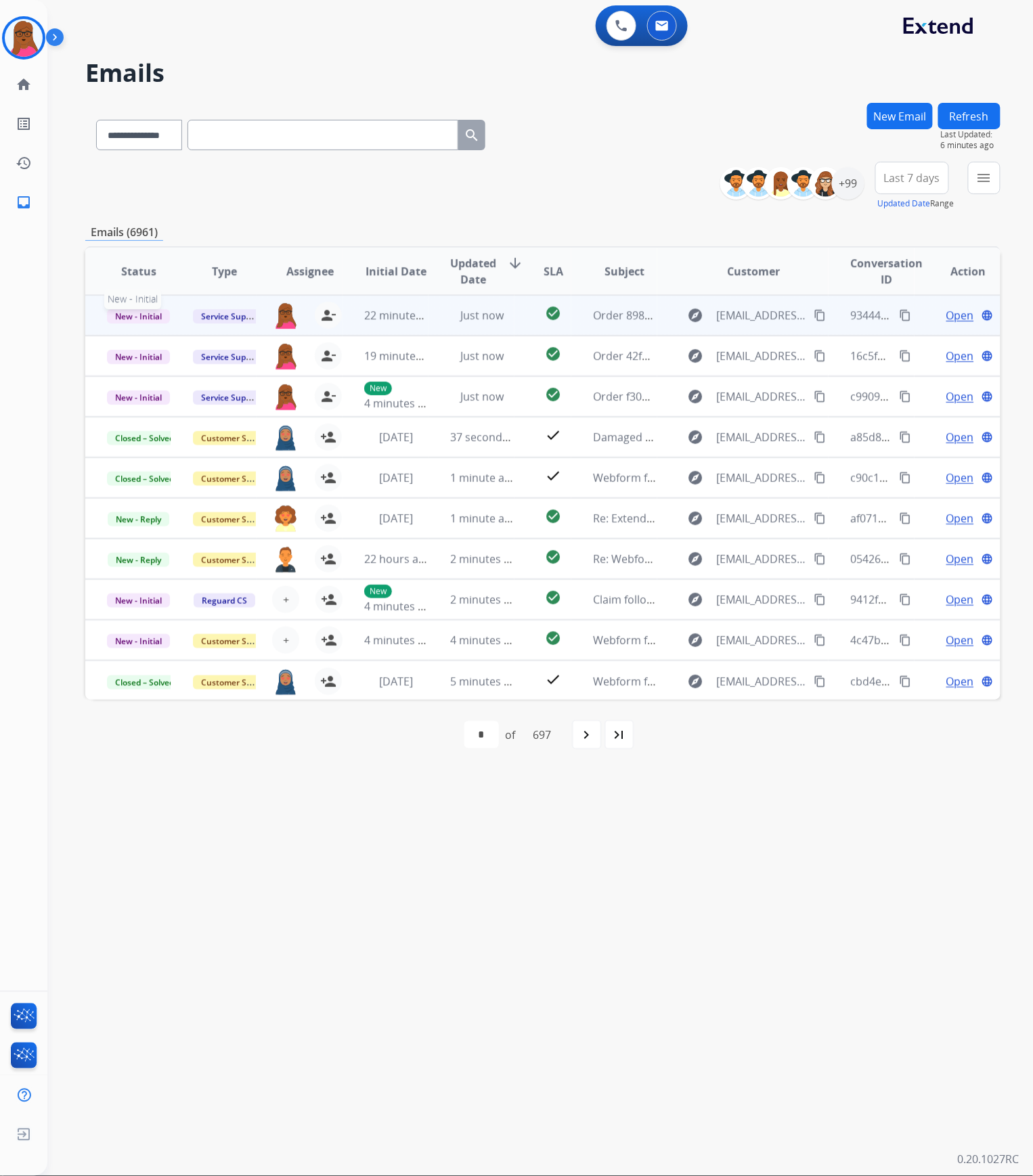
click at [151, 314] on span "New - Initial" at bounding box center [139, 316] width 63 height 14
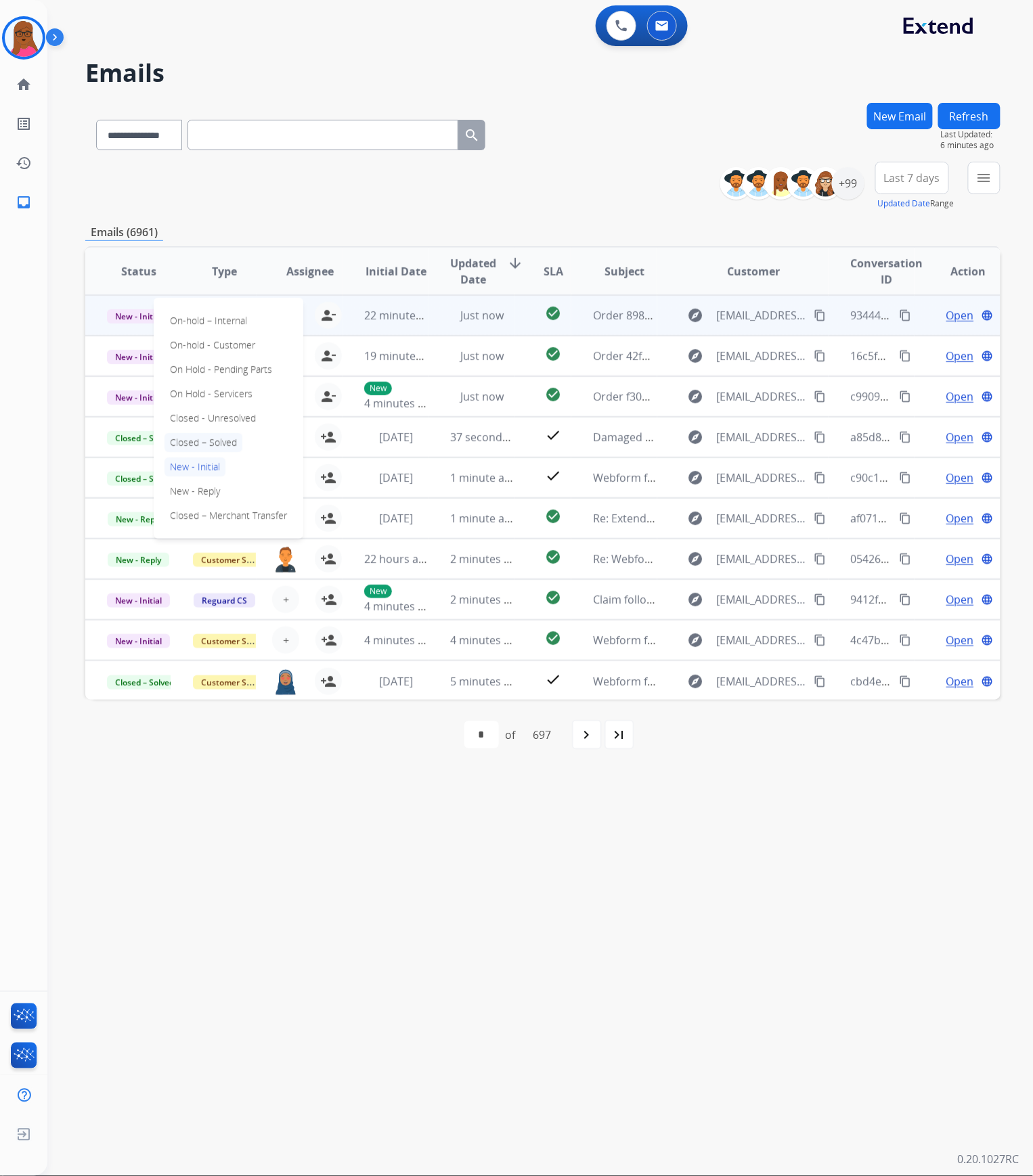
click at [211, 439] on p "Closed – Solved" at bounding box center [203, 443] width 78 height 19
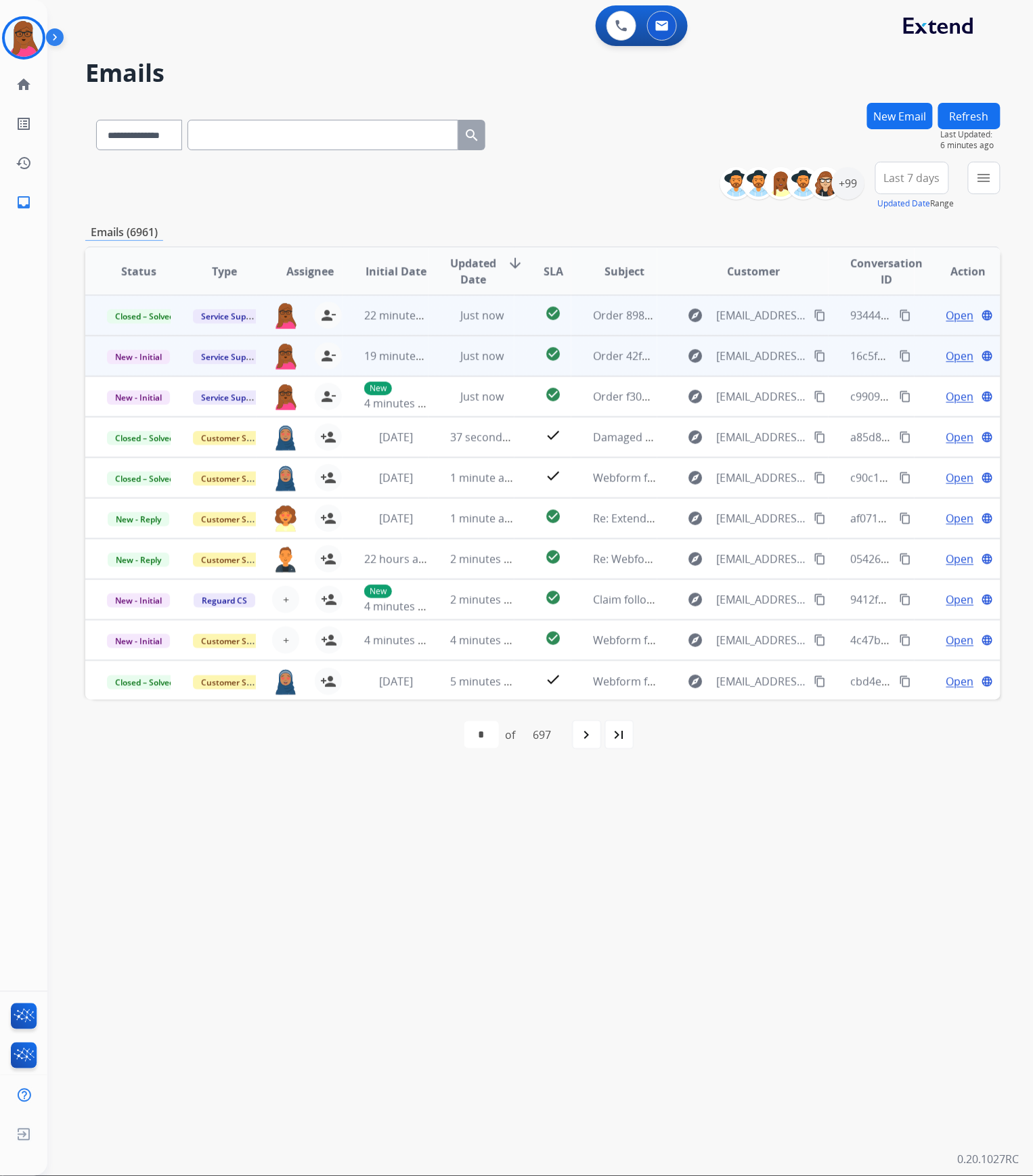
click at [947, 353] on span "Open" at bounding box center [960, 355] width 28 height 16
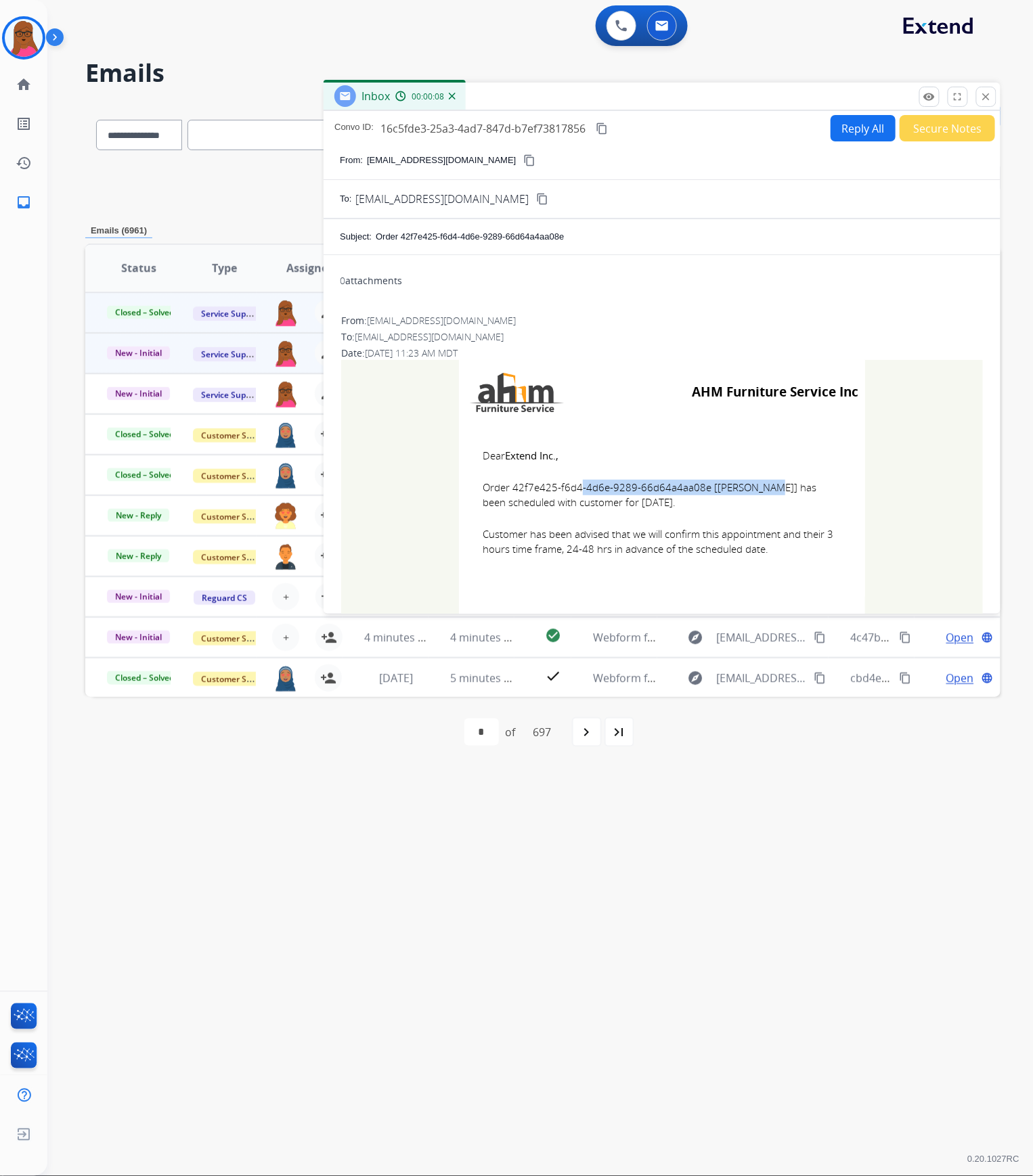
drag, startPoint x: 698, startPoint y: 488, endPoint x: 508, endPoint y: 490, distance: 190.0
click at [508, 490] on span "Order 42f7e425-f6d4-4d6e-9289-66d64a4aa08e [[PERSON_NAME]] has been scheduled w…" at bounding box center [662, 495] width 359 height 30
copy span "42f7e425-f6d4-4d6e-9289-66d64a4aa08e"
drag, startPoint x: 475, startPoint y: 456, endPoint x: 764, endPoint y: 556, distance: 305.8
click at [764, 556] on td "Dear Extend Inc., Order 42f7e425-f6d4-4d6e-9289-66d64a4aa08e [[PERSON_NAME]] ha…" at bounding box center [661, 511] width 406 height 173
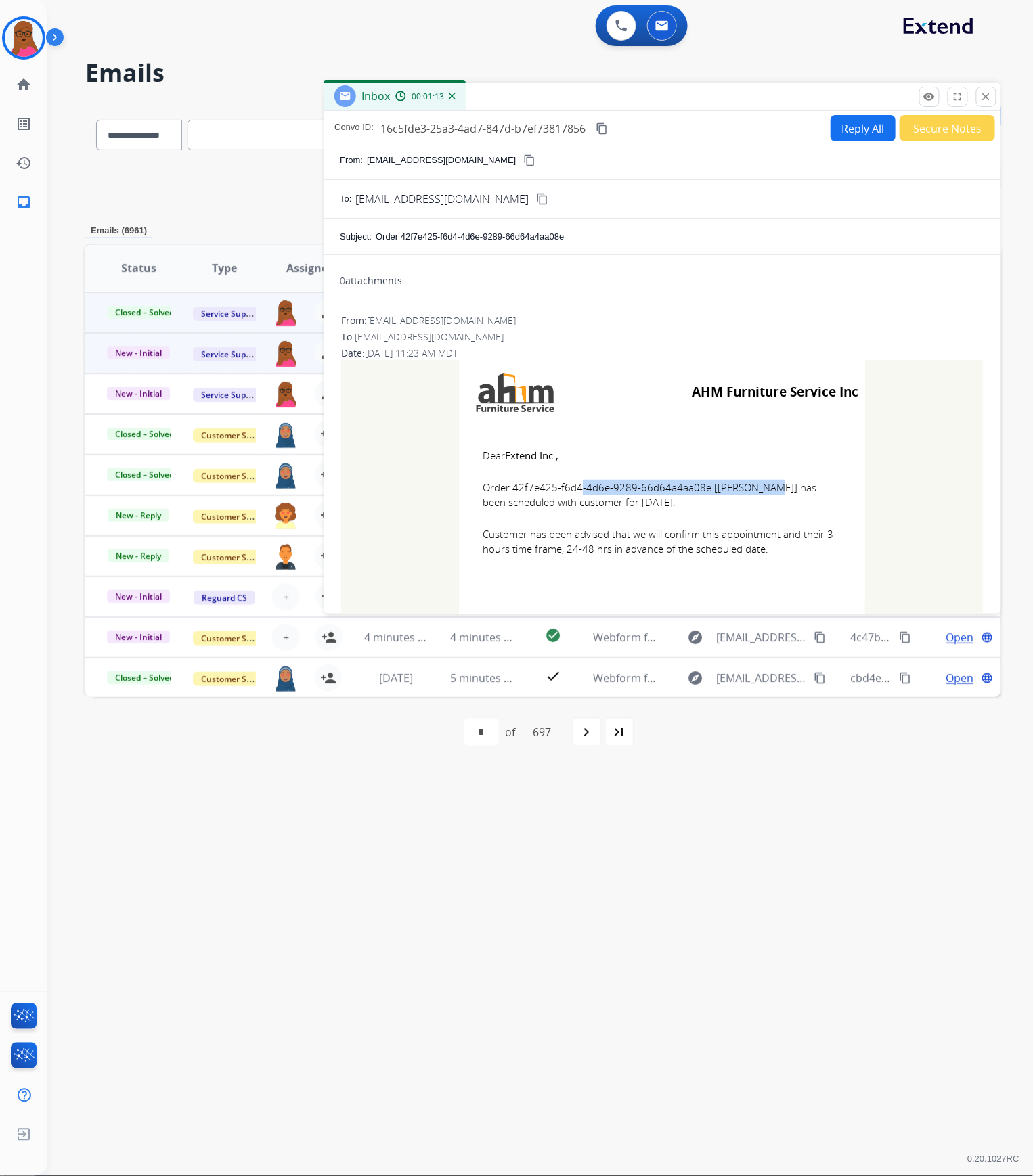
copy td "Dear Extend Inc., Order 42f7e425-f6d4-4d6e-9289-66d64a4aa08e [[PERSON_NAME]] ha…"
drag, startPoint x: 988, startPoint y: 94, endPoint x: 413, endPoint y: 306, distance: 612.8
click at [988, 94] on mat-icon "close" at bounding box center [986, 96] width 12 height 12
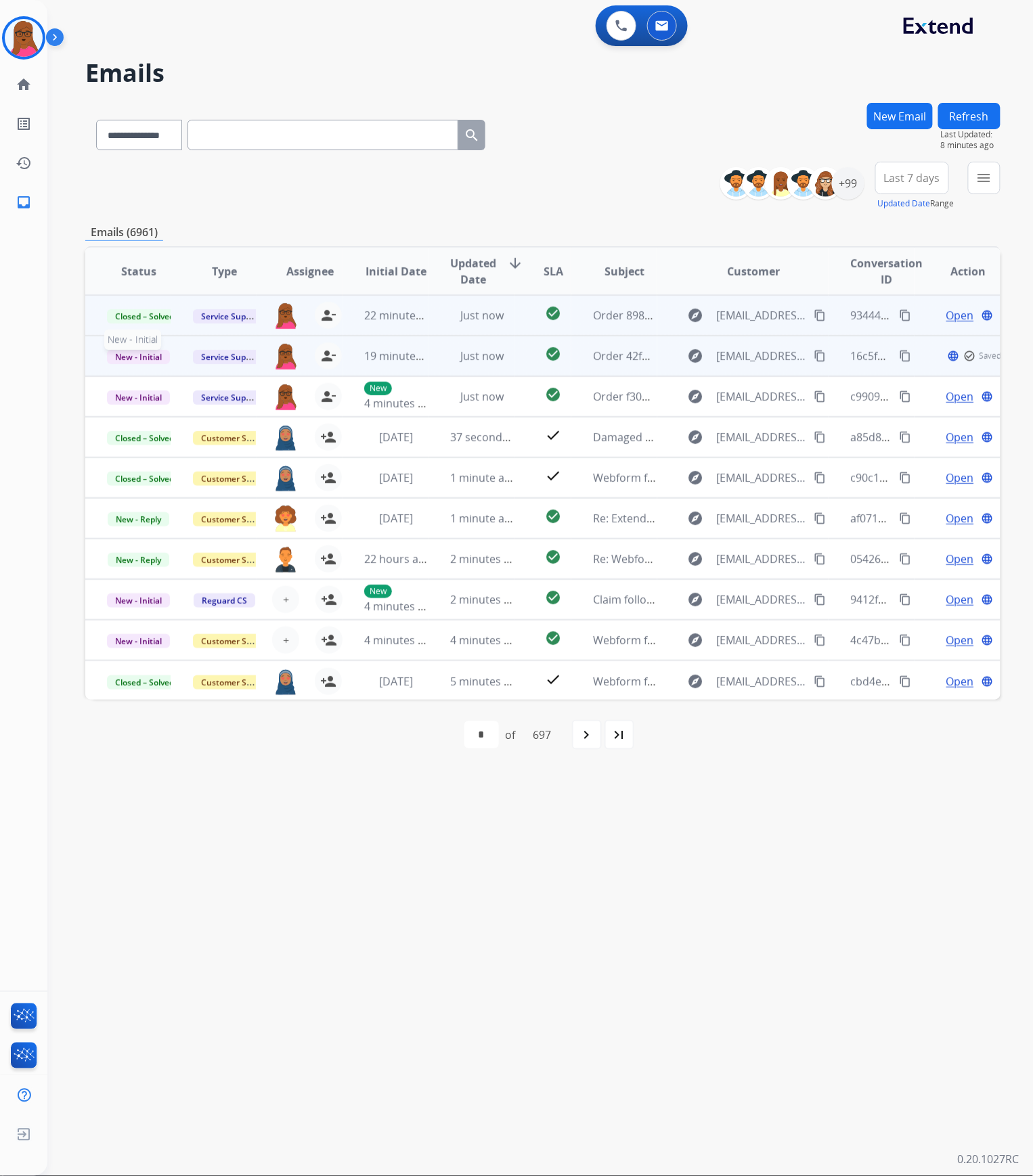
click at [134, 357] on span "New - Initial" at bounding box center [139, 357] width 63 height 14
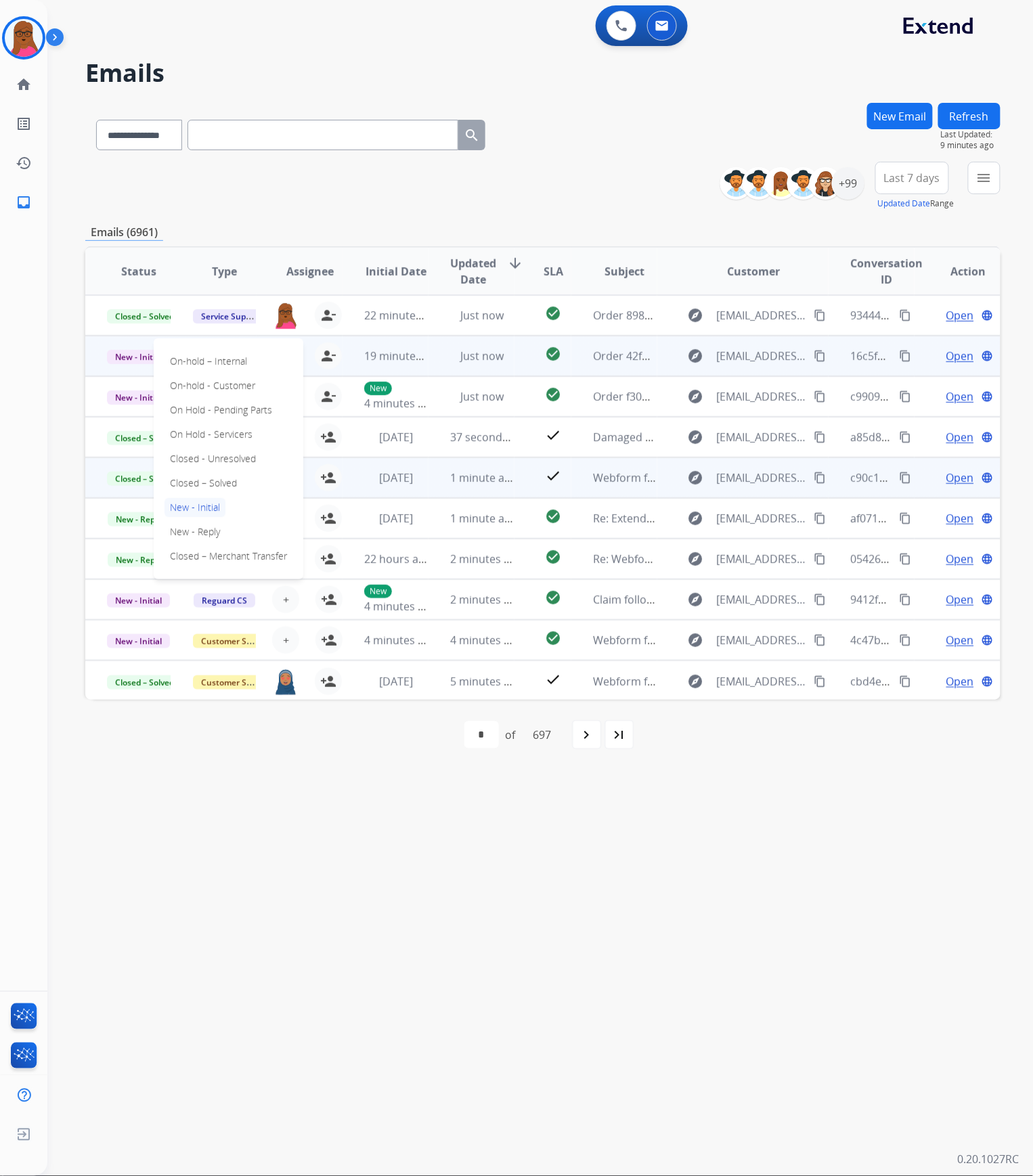
click at [216, 480] on p "Closed – Solved" at bounding box center [203, 484] width 78 height 19
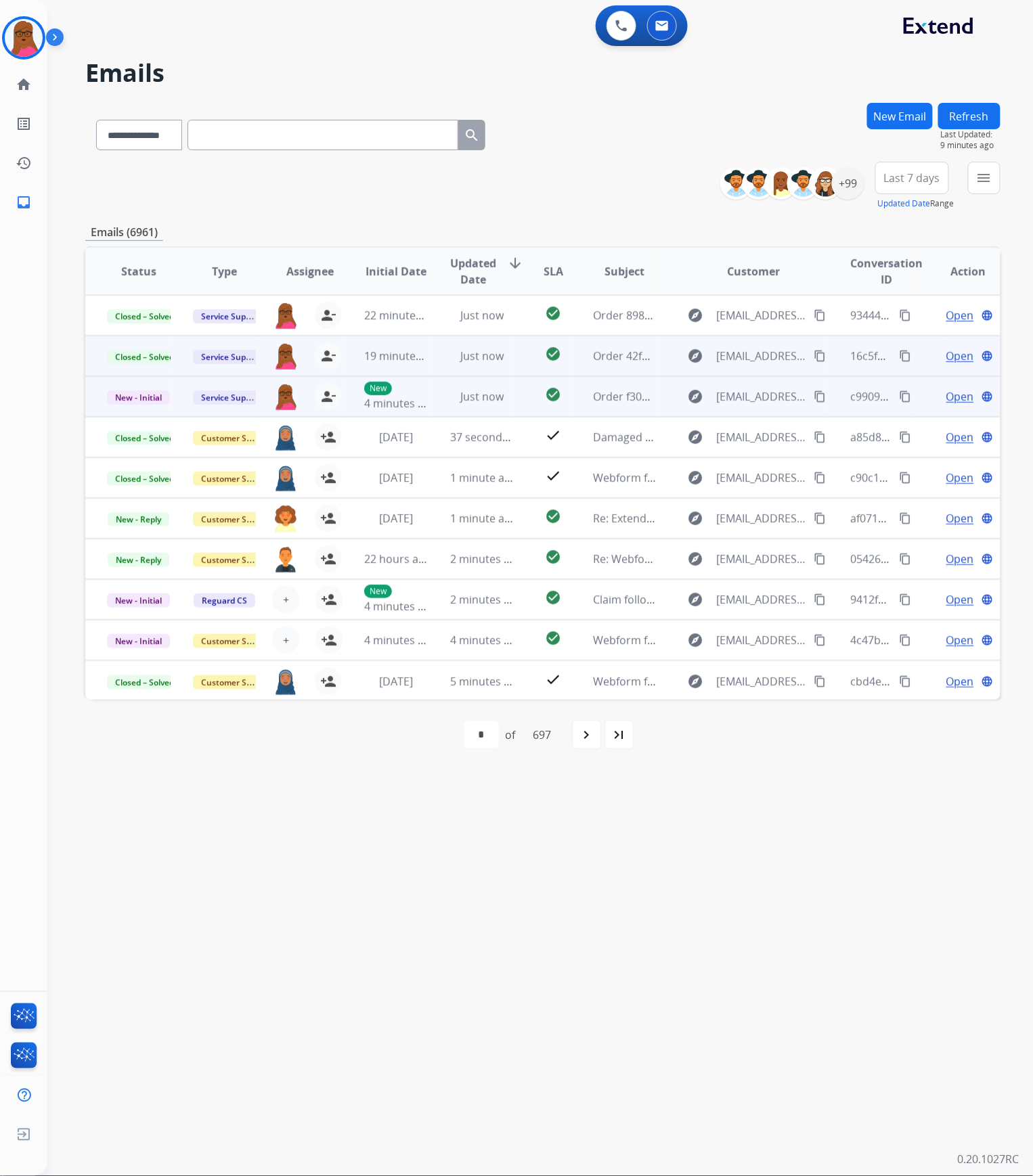
click at [954, 394] on span "Open" at bounding box center [960, 396] width 28 height 16
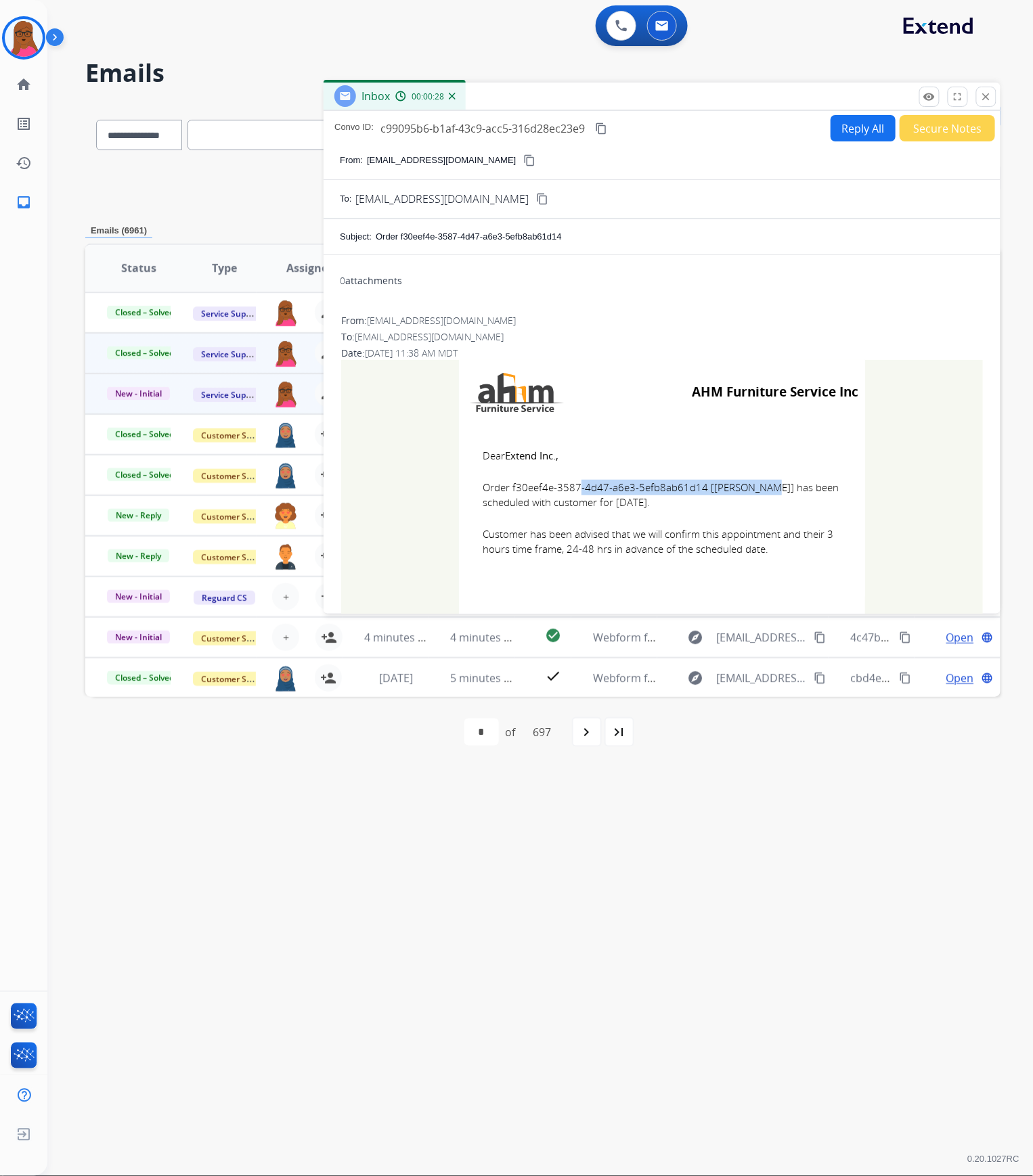
drag, startPoint x: 696, startPoint y: 488, endPoint x: 507, endPoint y: 484, distance: 189.0
click at [507, 484] on span "Order f30eef4e-3587-4d47-a6e3-5efb8ab61d14 [[PERSON_NAME]] has been scheduled w…" at bounding box center [662, 495] width 359 height 30
copy span "f30eef4e-3587-4d47-a6e3-5efb8ab61d14"
drag, startPoint x: 474, startPoint y: 452, endPoint x: 641, endPoint y: 541, distance: 189.2
click at [641, 541] on td "Dear Extend Inc., Order f30eef4e-3587-4d47-a6e3-5efb8ab61d14 [[PERSON_NAME]] ha…" at bounding box center [661, 511] width 406 height 173
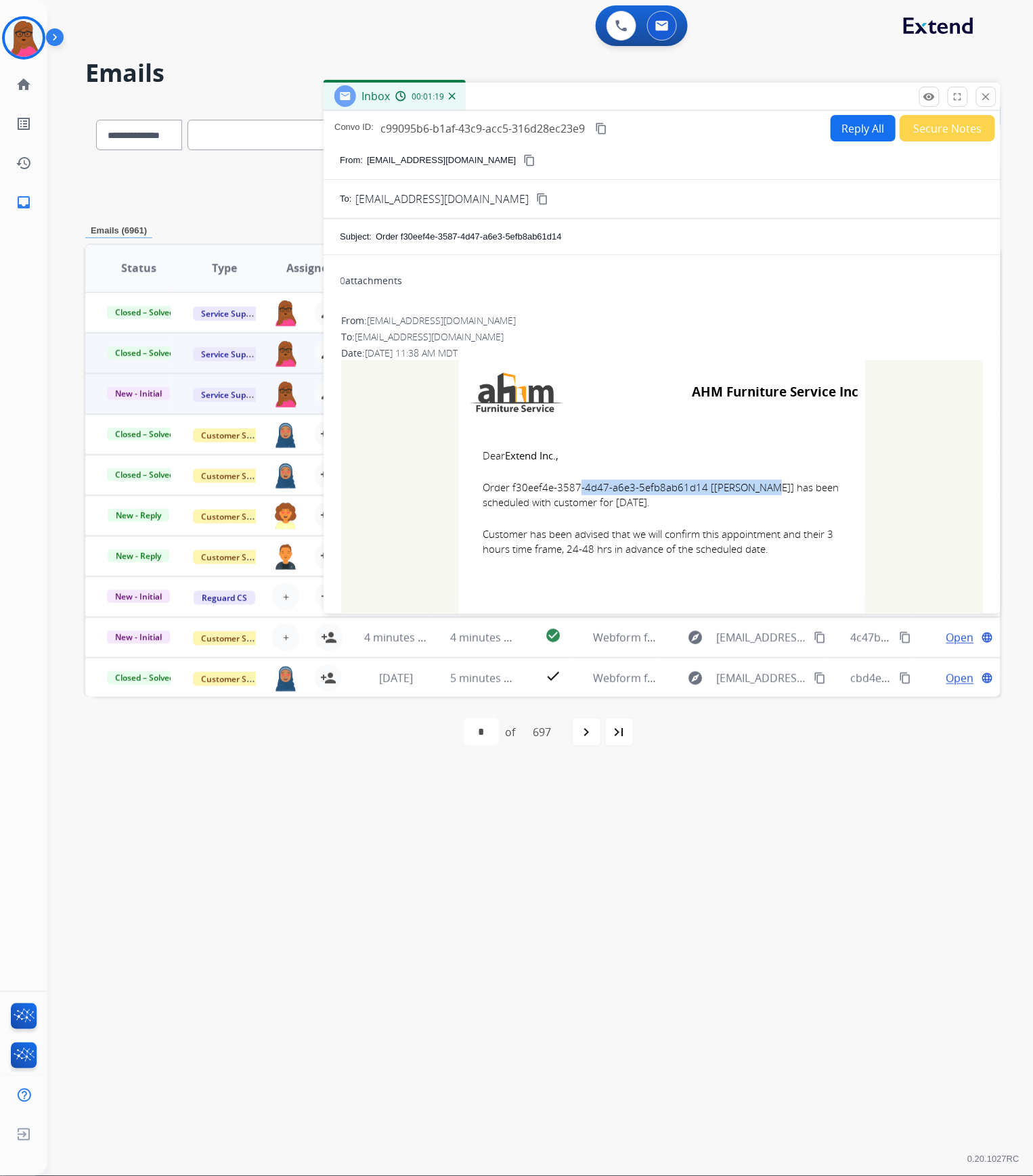
click at [472, 448] on td "Dear Extend Inc., Order f30eef4e-3587-4d47-a6e3-5efb8ab61d14 [[PERSON_NAME]] ha…" at bounding box center [661, 511] width 406 height 173
click at [459, 444] on td "Dear Extend Inc., Order f30eef4e-3587-4d47-a6e3-5efb8ab61d14 [[PERSON_NAME]] ha…" at bounding box center [661, 511] width 406 height 173
drag, startPoint x: 480, startPoint y: 451, endPoint x: 781, endPoint y: 553, distance: 317.8
click at [781, 553] on td "Dear Extend Inc., Order f30eef4e-3587-4d47-a6e3-5efb8ab61d14 [[PERSON_NAME]] ha…" at bounding box center [661, 511] width 406 height 173
click at [991, 95] on mat-icon "close" at bounding box center [986, 96] width 12 height 12
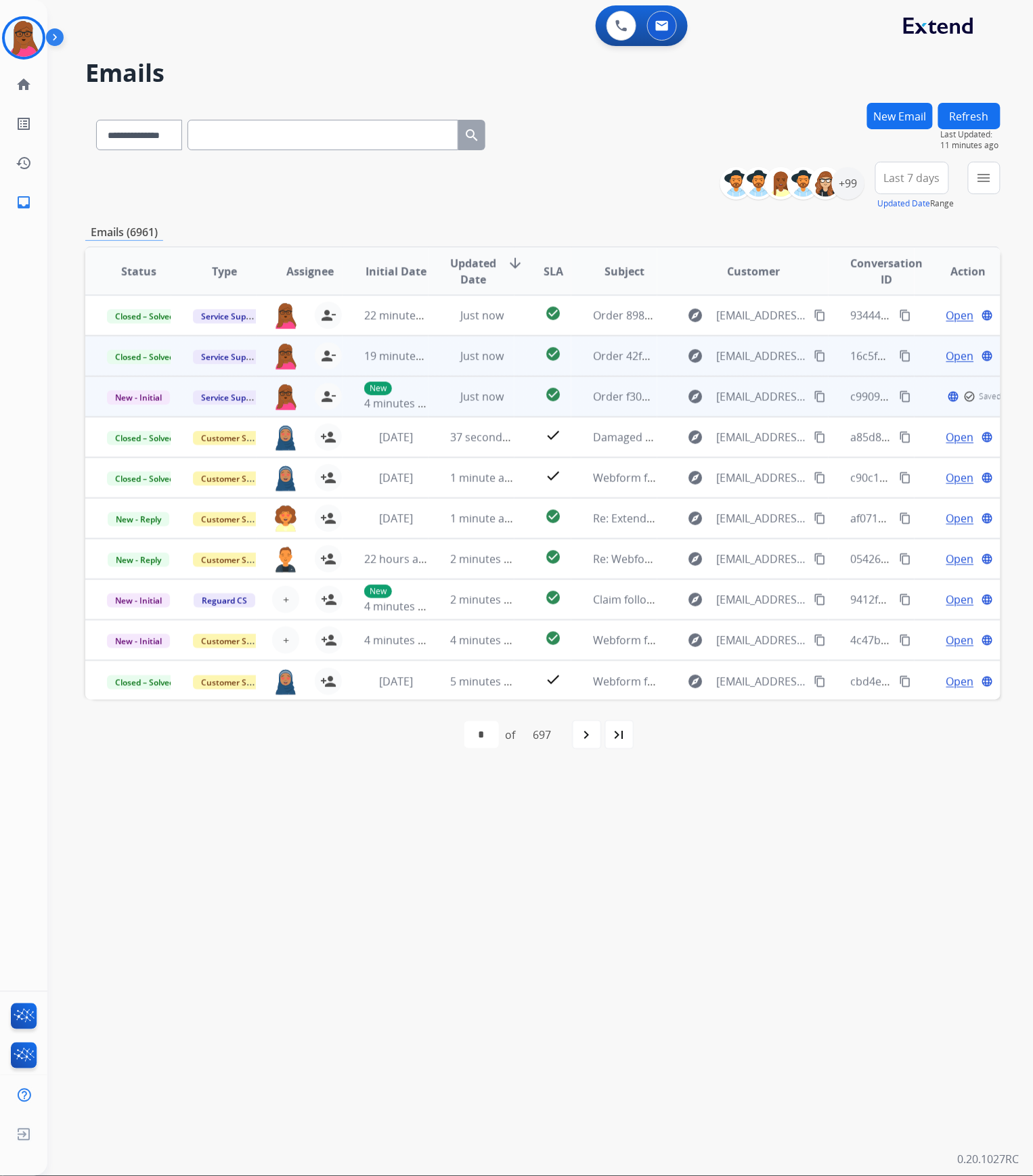
click at [128, 399] on span "New - Initial" at bounding box center [139, 398] width 63 height 14
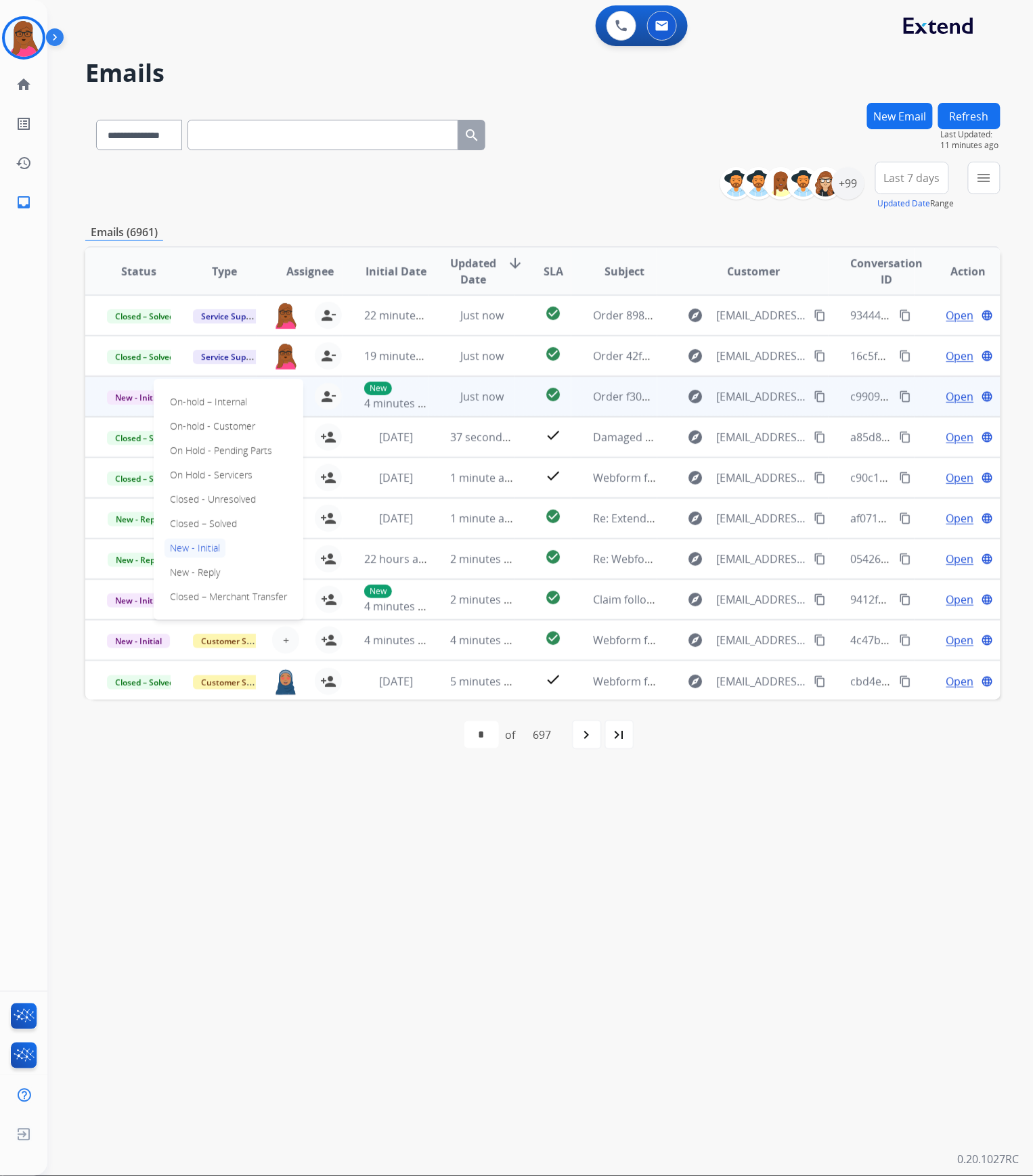
click at [247, 524] on div "On-hold – Internal On-hold - Customer On Hold - Pending Parts On Hold - Service…" at bounding box center [228, 499] width 150 height 241
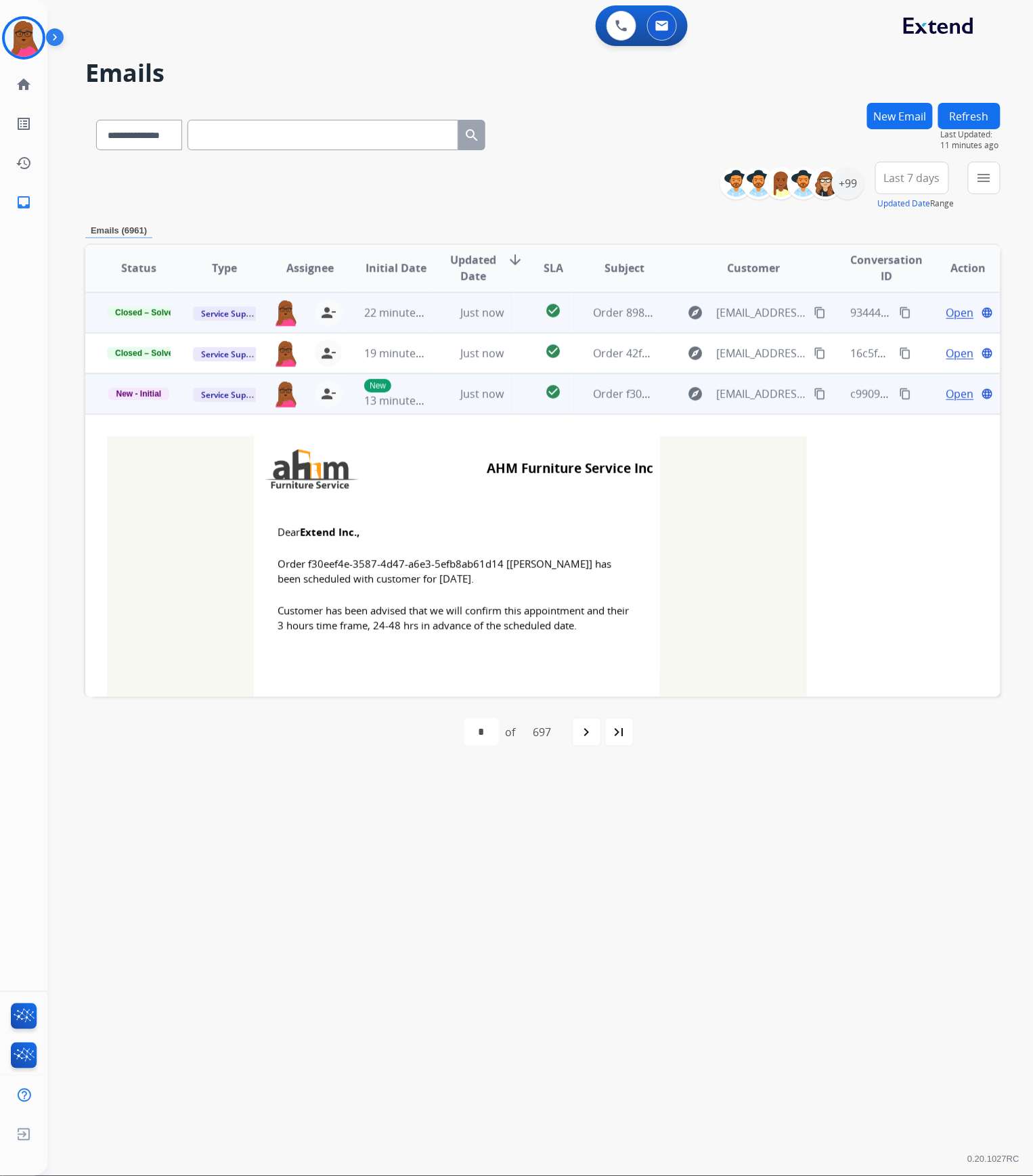
scroll to position [81, 0]
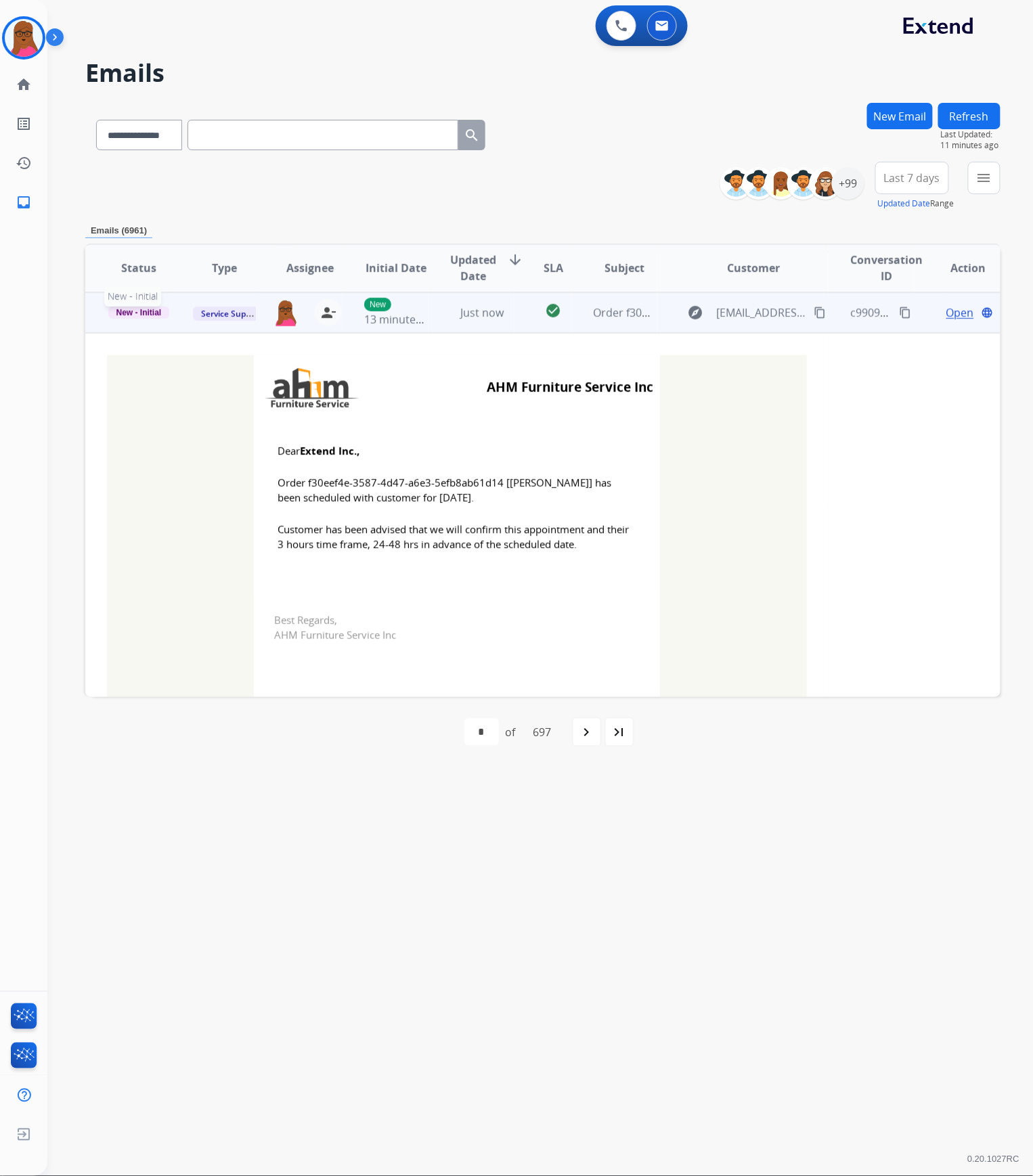
click at [130, 312] on span "New - Initial" at bounding box center [139, 312] width 62 height 12
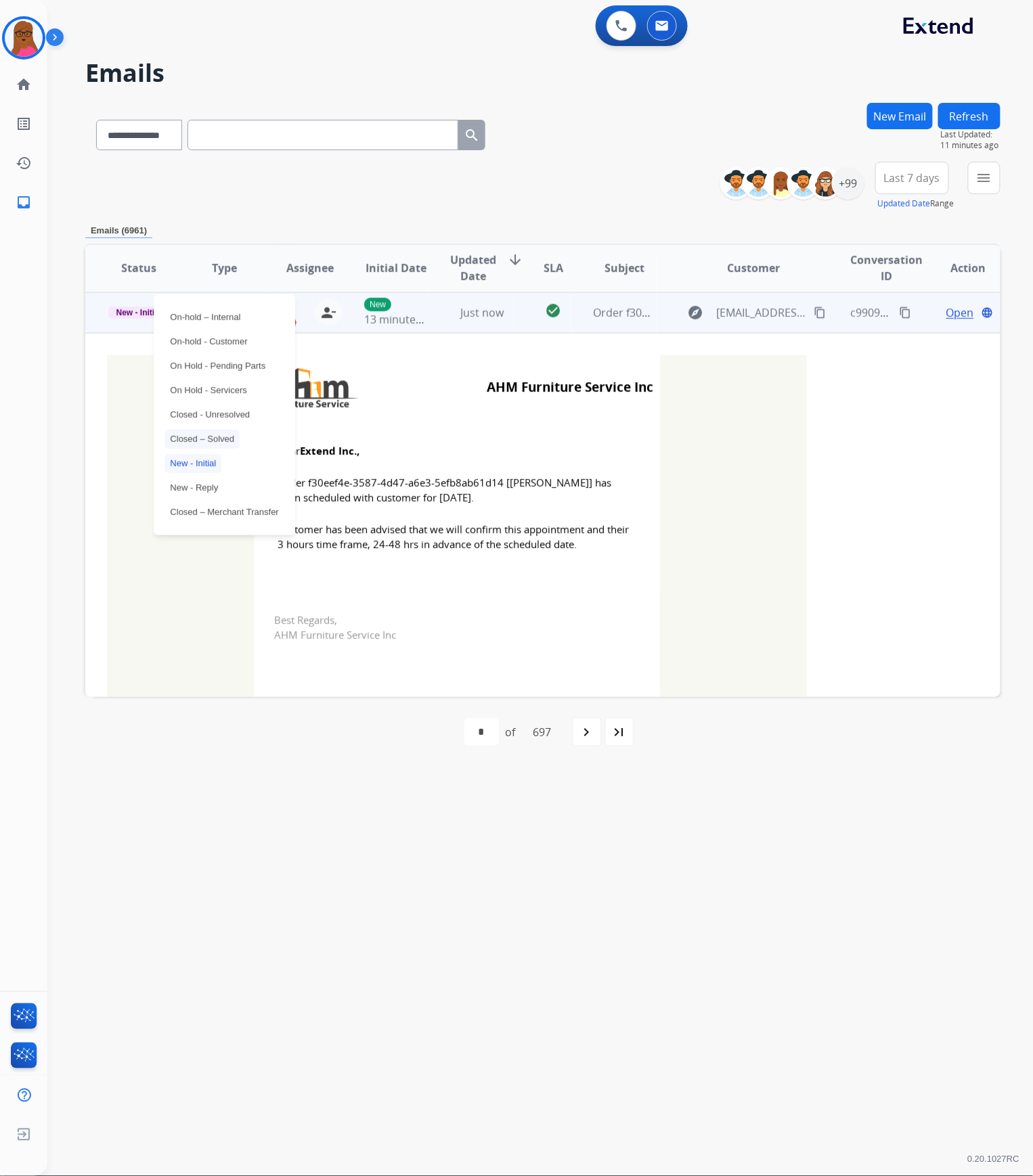
click at [203, 436] on p "Closed – Solved" at bounding box center [202, 439] width 75 height 19
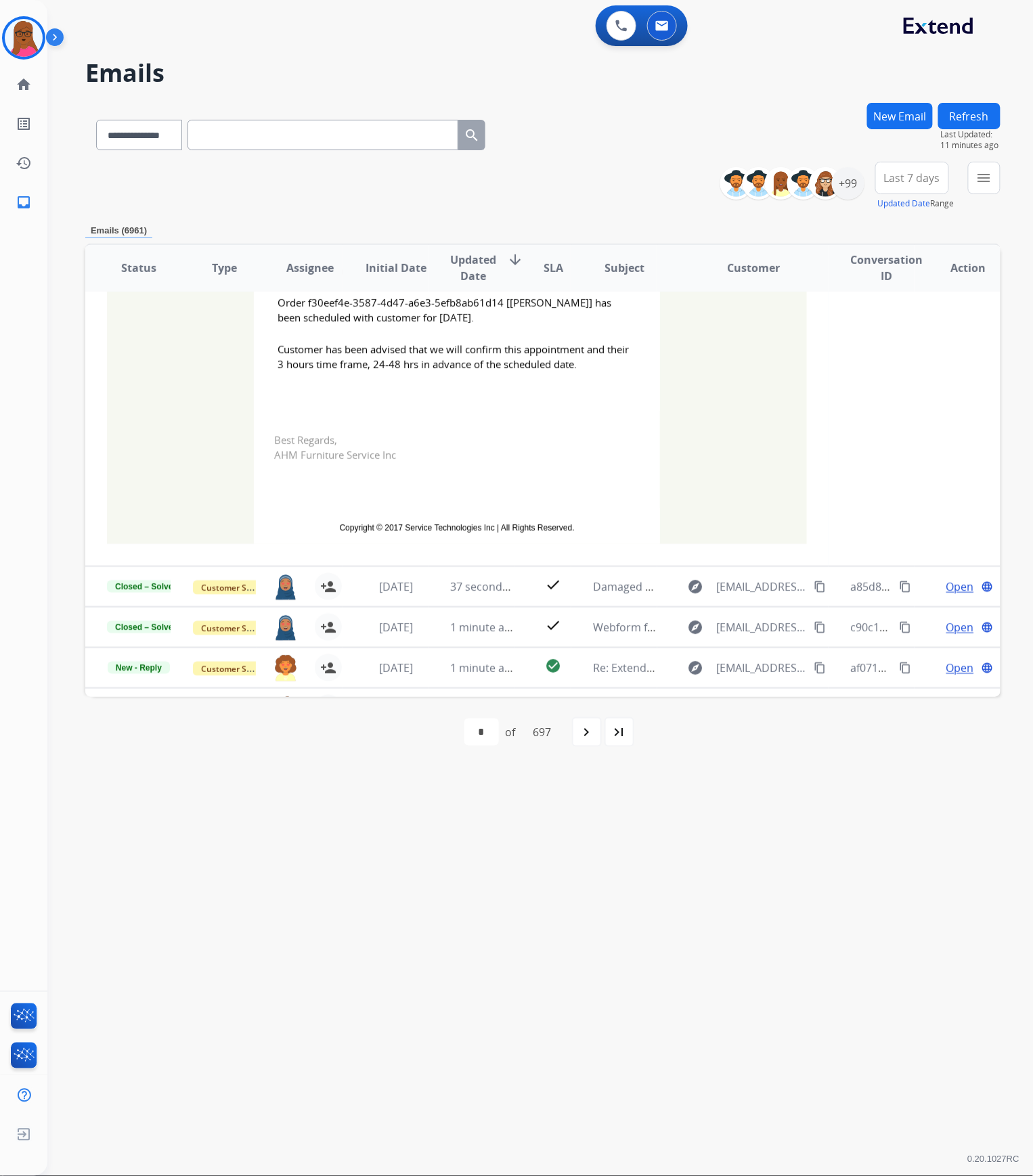
scroll to position [414, 0]
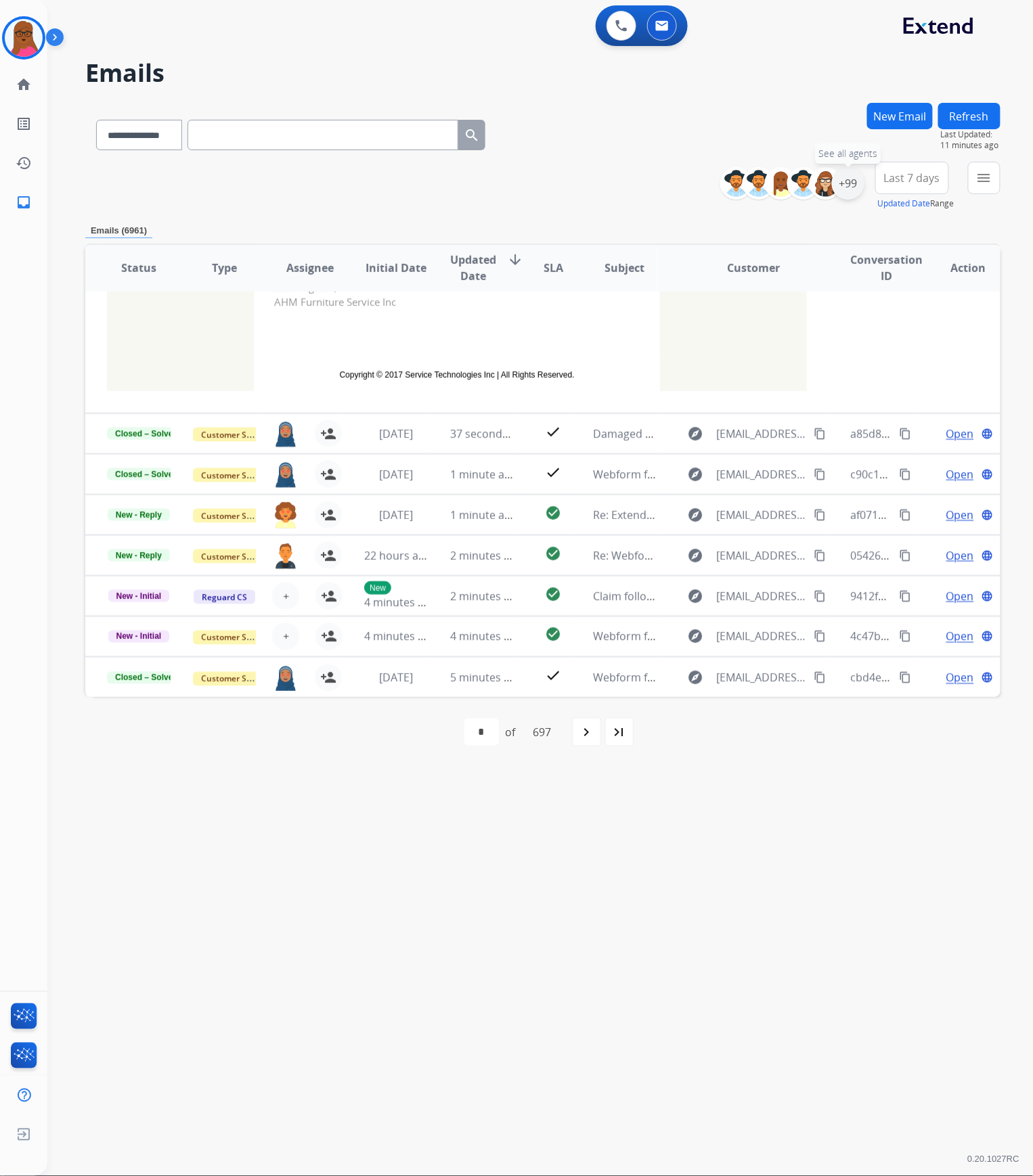
click at [848, 182] on div "+99" at bounding box center [848, 183] width 33 height 33
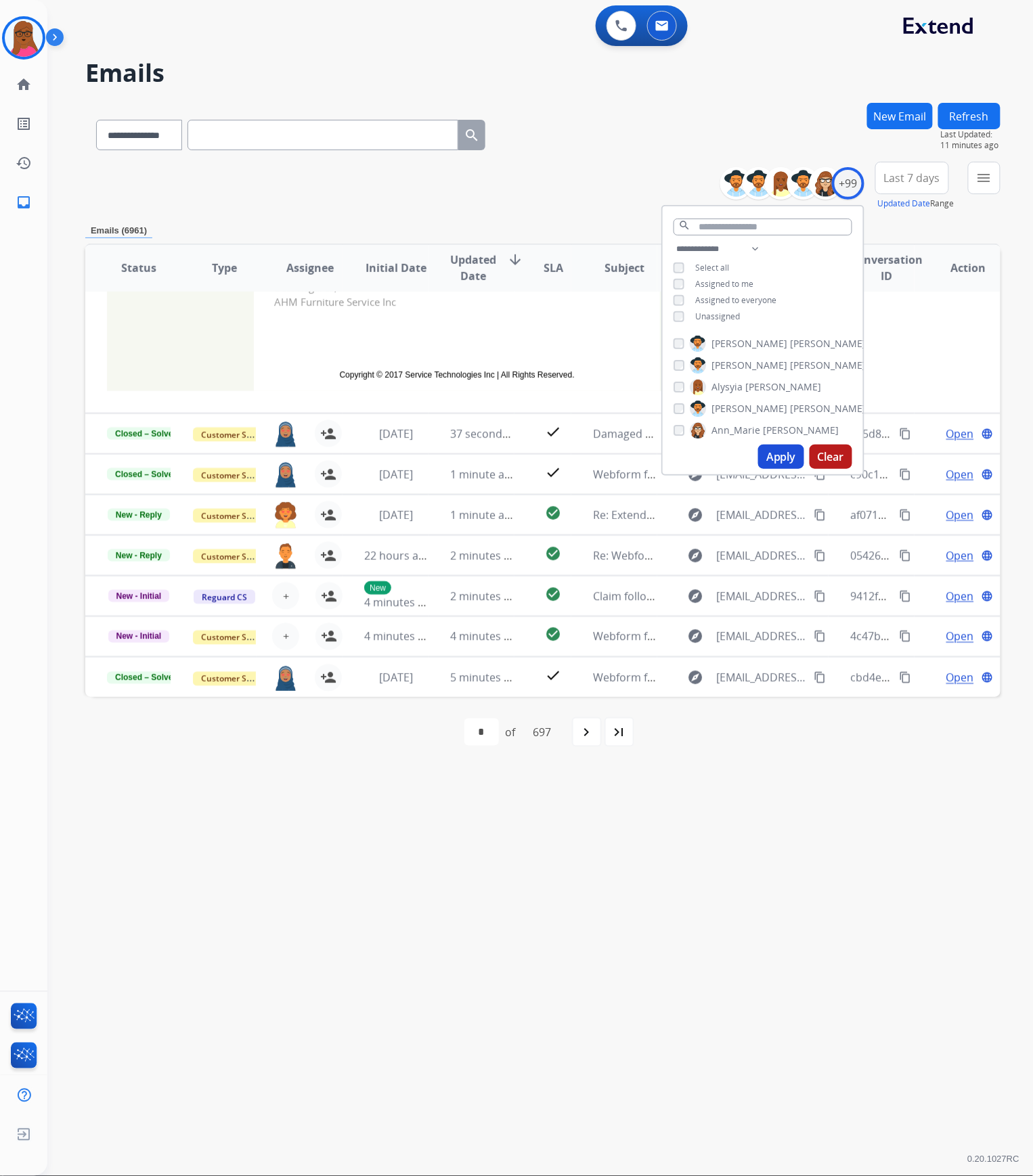
click at [770, 456] on button "Apply" at bounding box center [781, 456] width 46 height 24
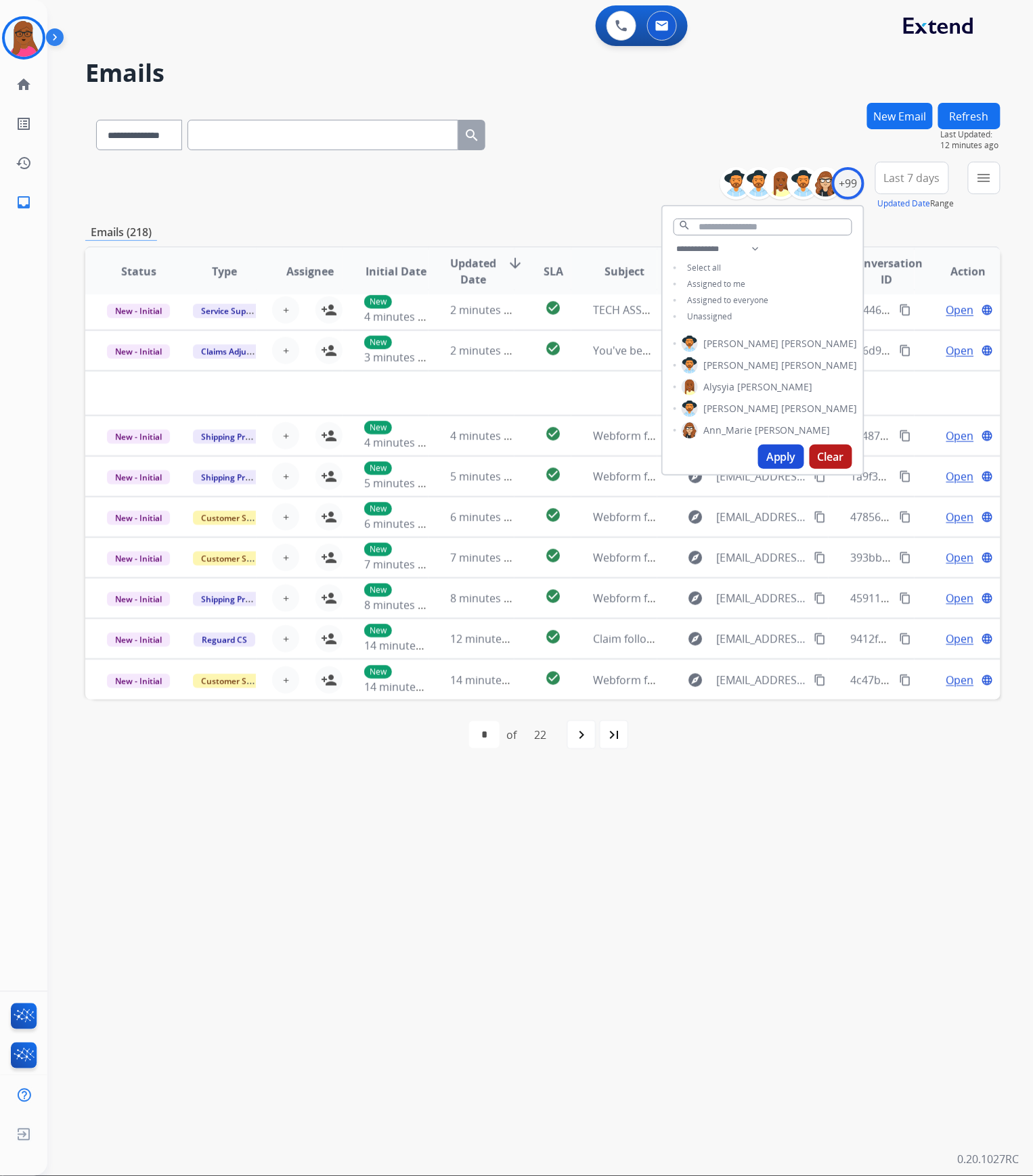
scroll to position [45, 0]
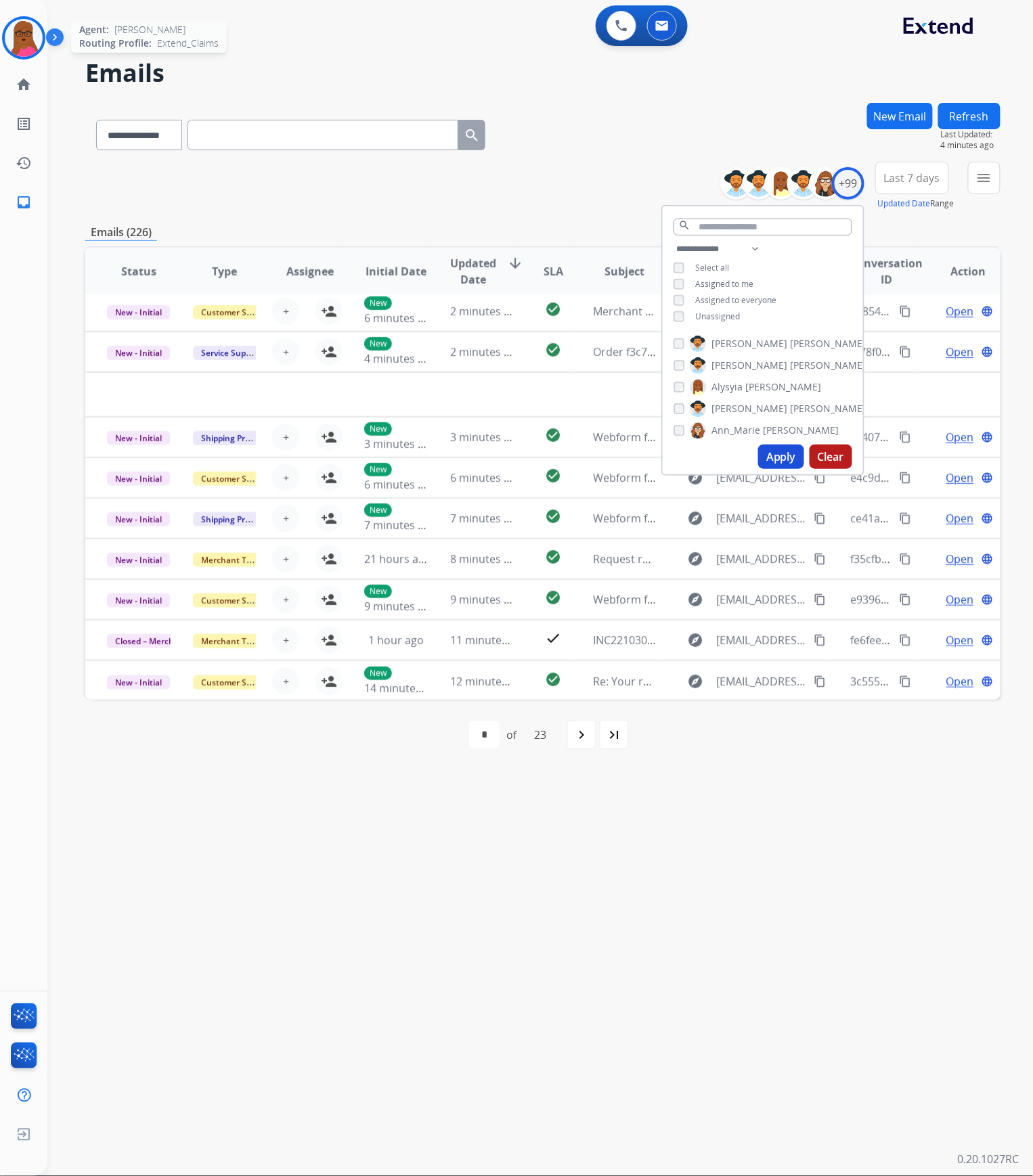
click at [28, 42] on img at bounding box center [23, 38] width 38 height 38
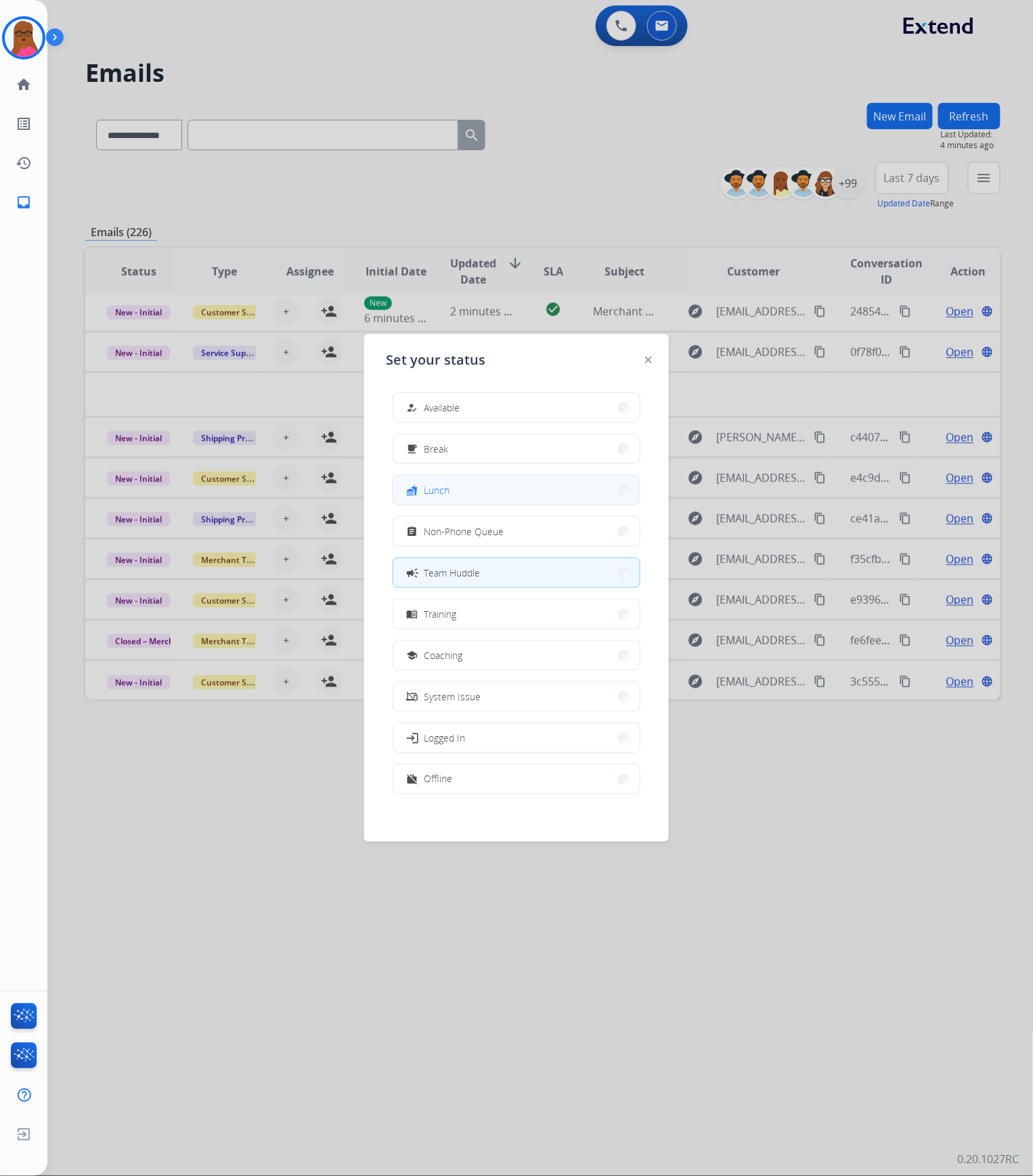
click at [500, 477] on button "fastfood Lunch" at bounding box center [516, 490] width 247 height 29
